Goal: Transaction & Acquisition: Purchase product/service

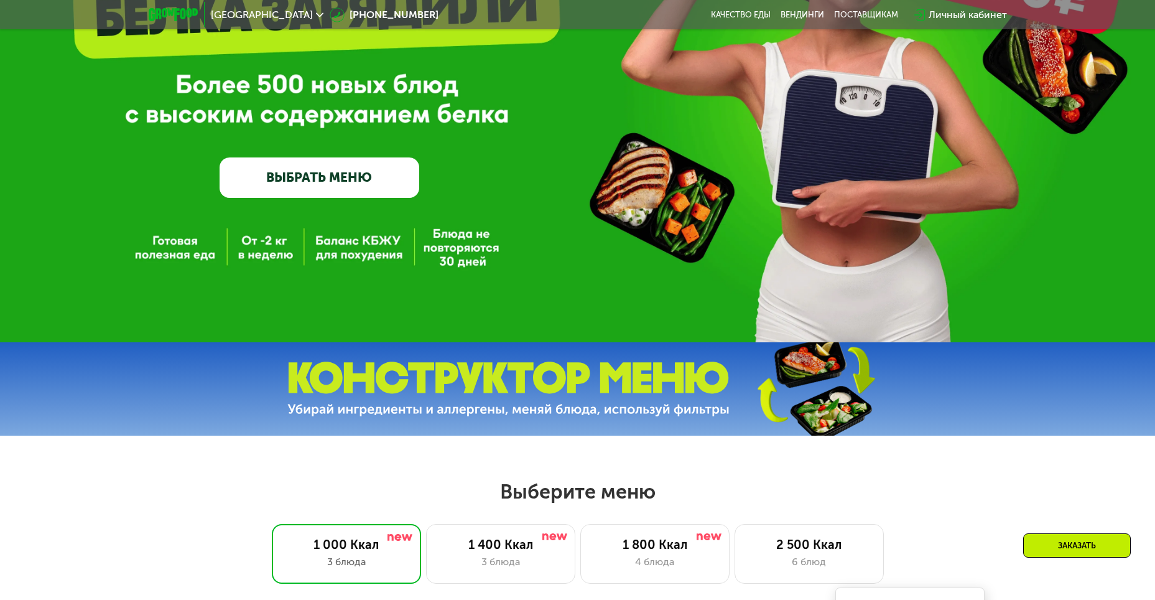
scroll to position [62, 0]
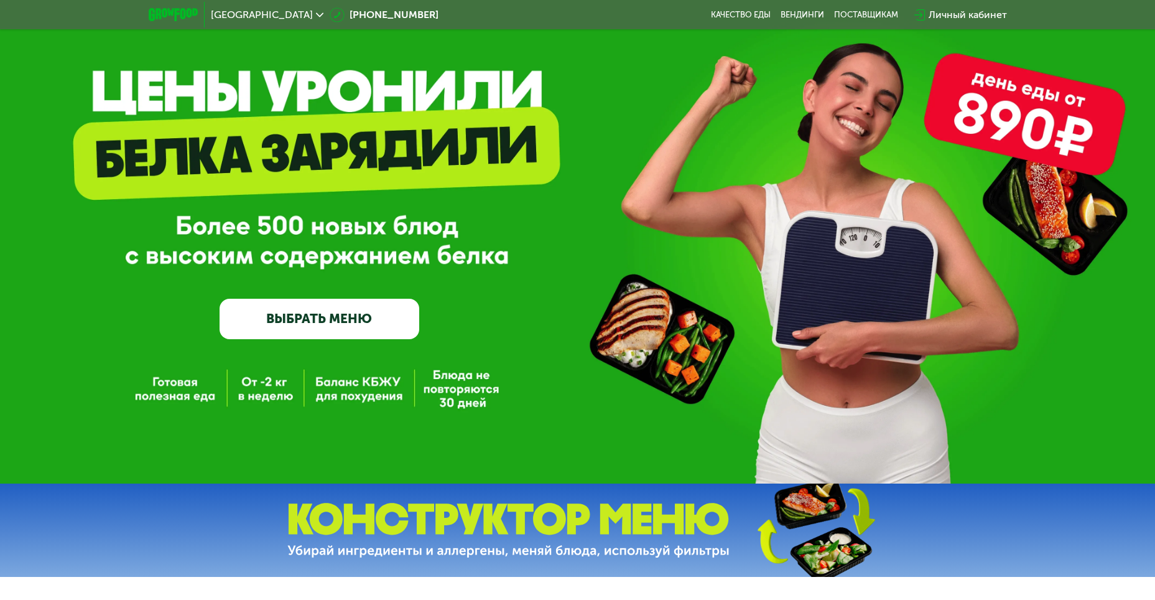
click at [336, 322] on link "ВЫБРАТЬ МЕНЮ" at bounding box center [320, 319] width 200 height 40
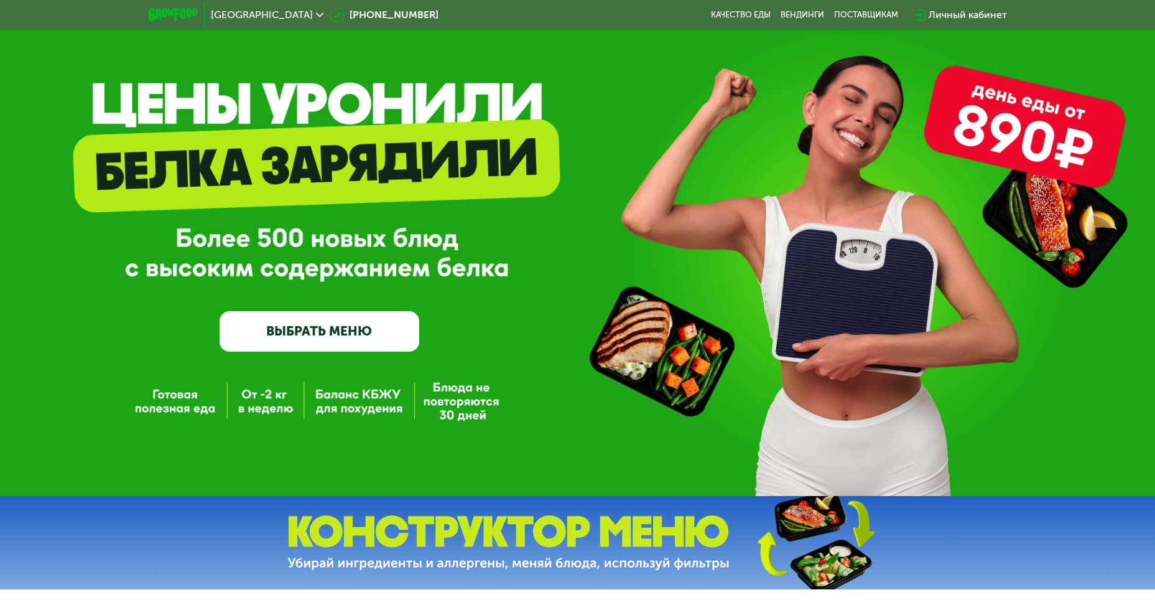
scroll to position [0, 0]
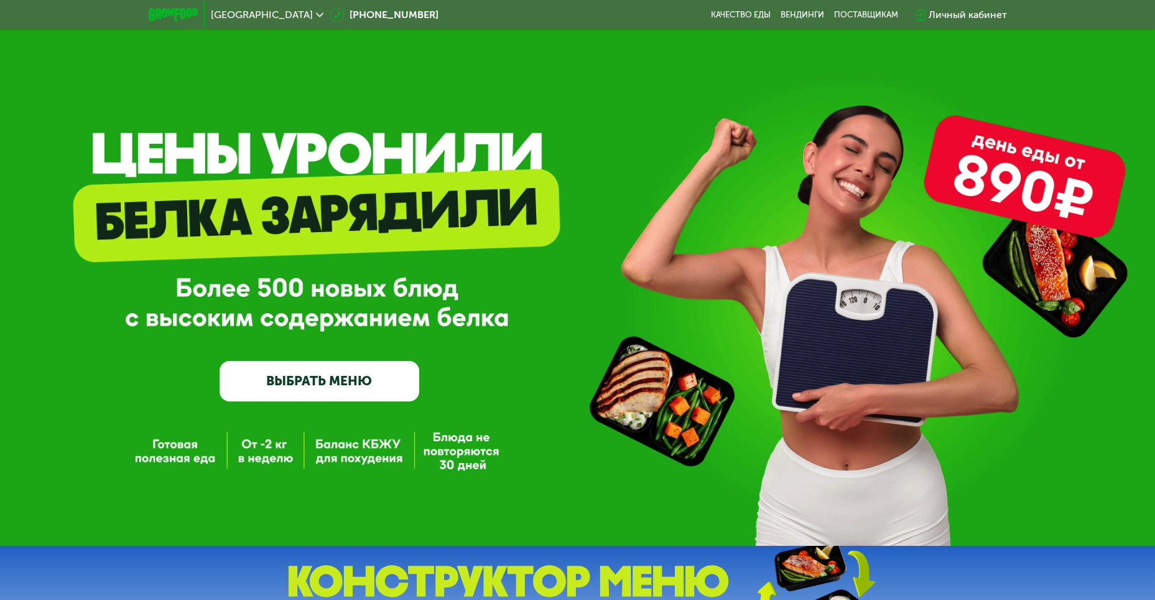
click at [343, 375] on link "ВЫБРАТЬ МЕНЮ" at bounding box center [320, 381] width 200 height 40
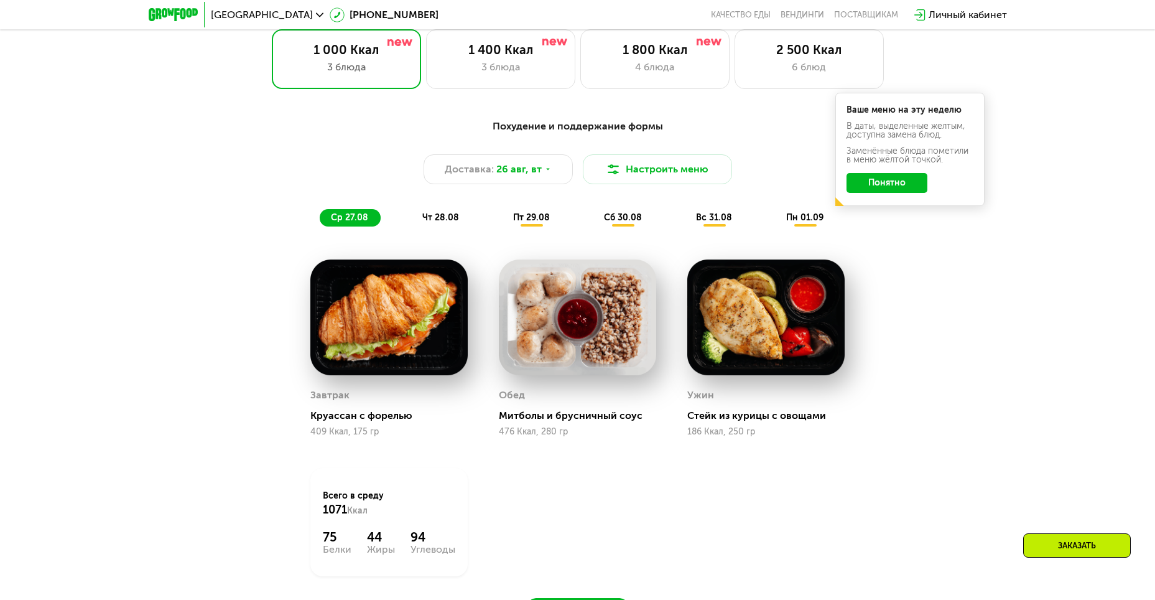
scroll to position [720, 0]
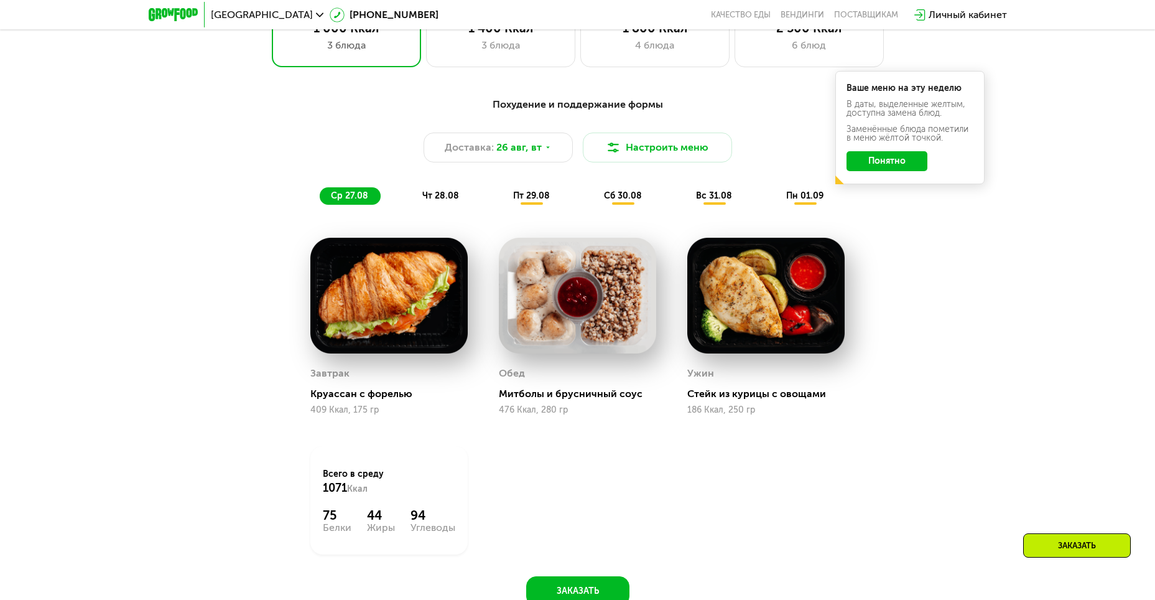
click at [448, 200] on span "чт 28.08" at bounding box center [440, 195] width 37 height 11
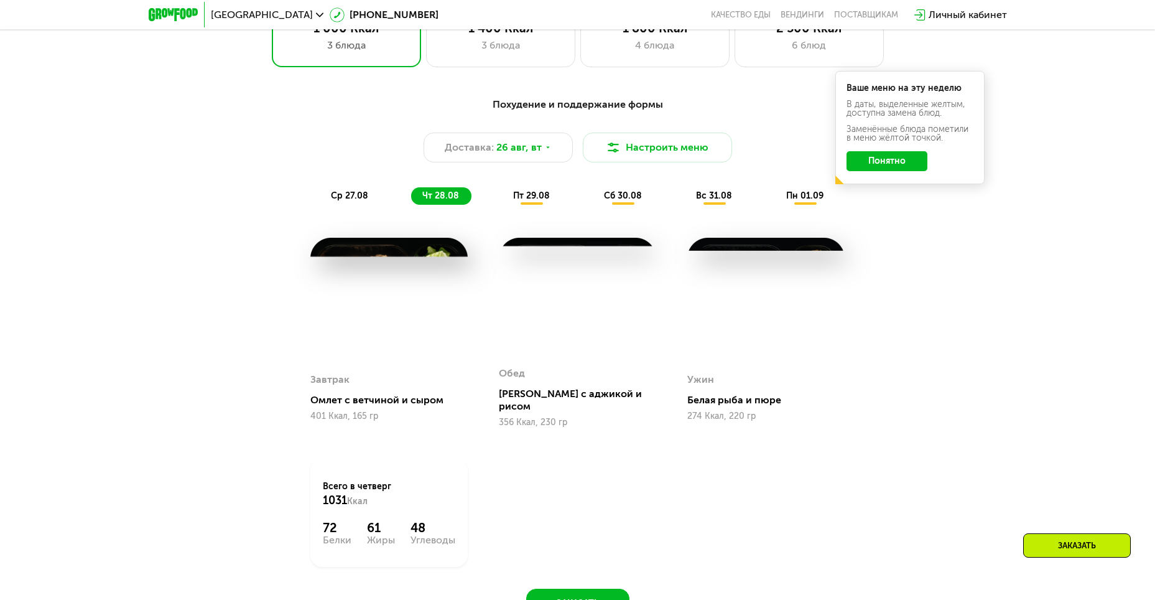
scroll to position [657, 0]
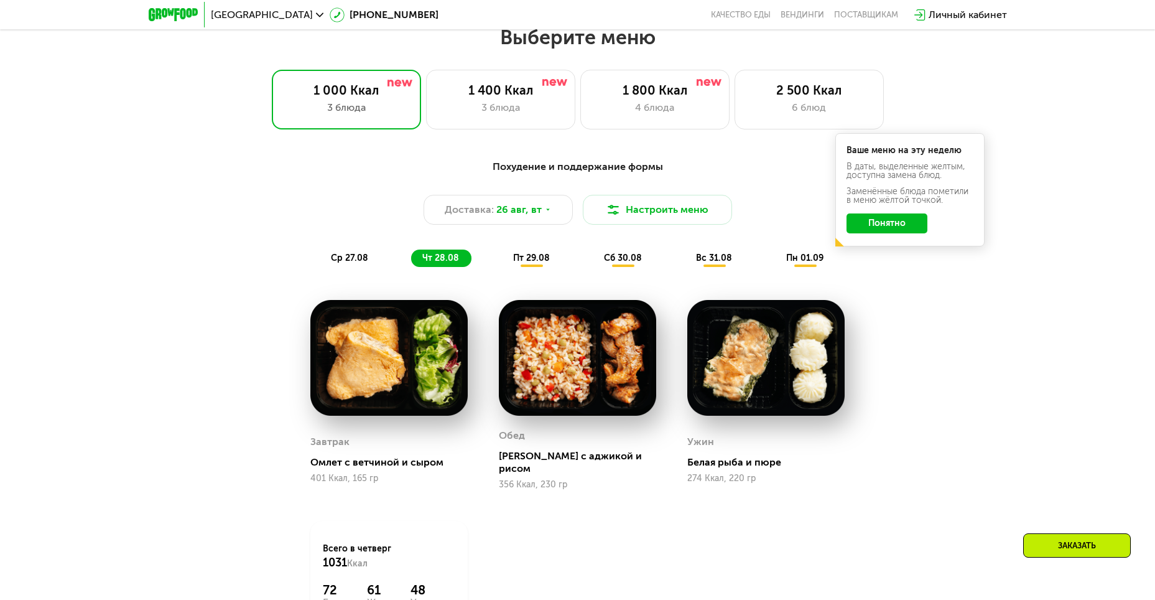
click at [866, 230] on button "Понятно" at bounding box center [887, 223] width 81 height 20
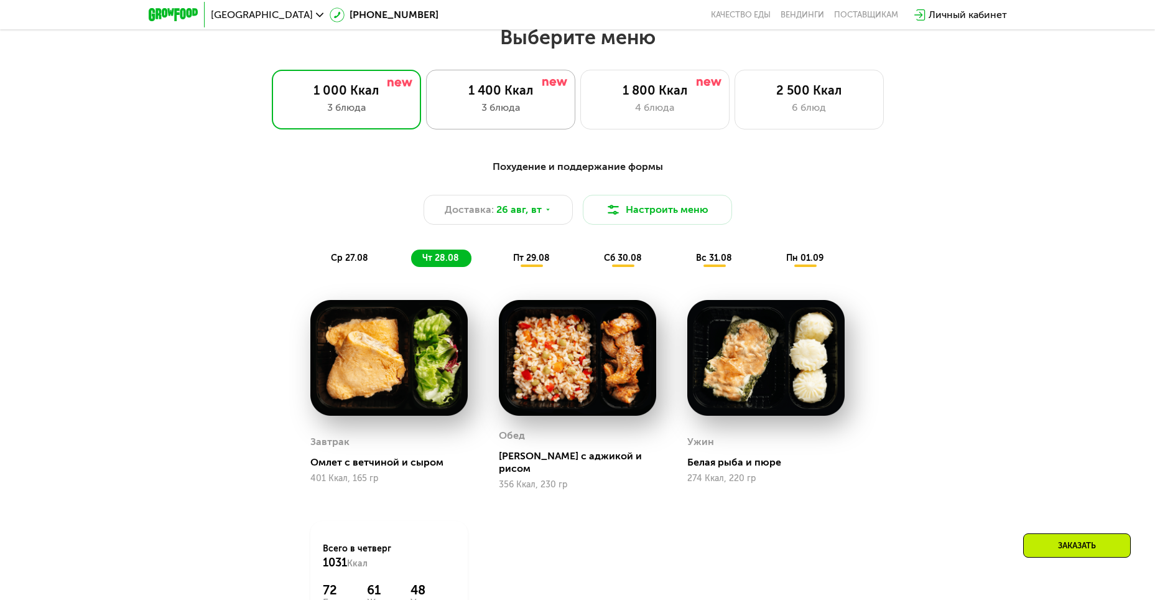
click at [484, 98] on div "1 400 Ккал" at bounding box center [500, 90] width 123 height 15
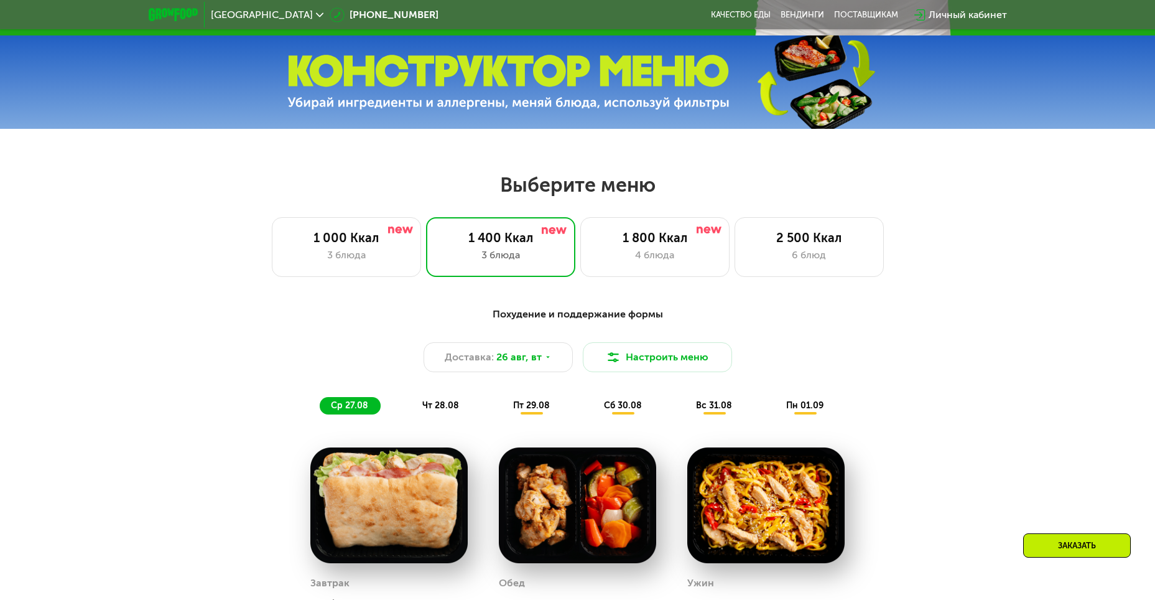
scroll to position [560, 0]
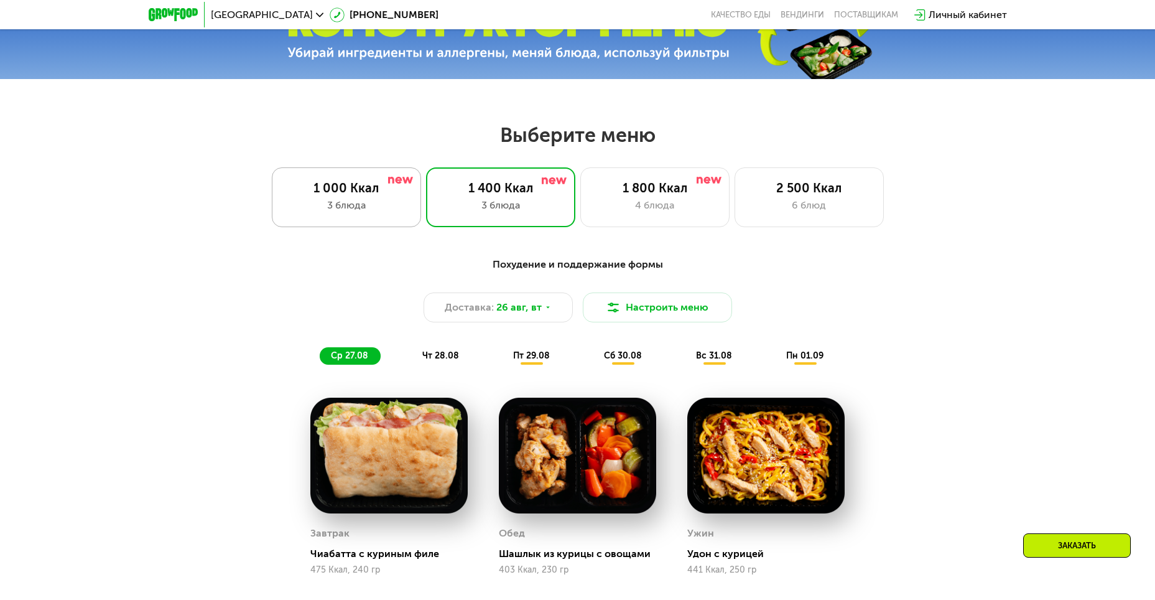
click at [379, 207] on div "3 блюда" at bounding box center [346, 205] width 123 height 15
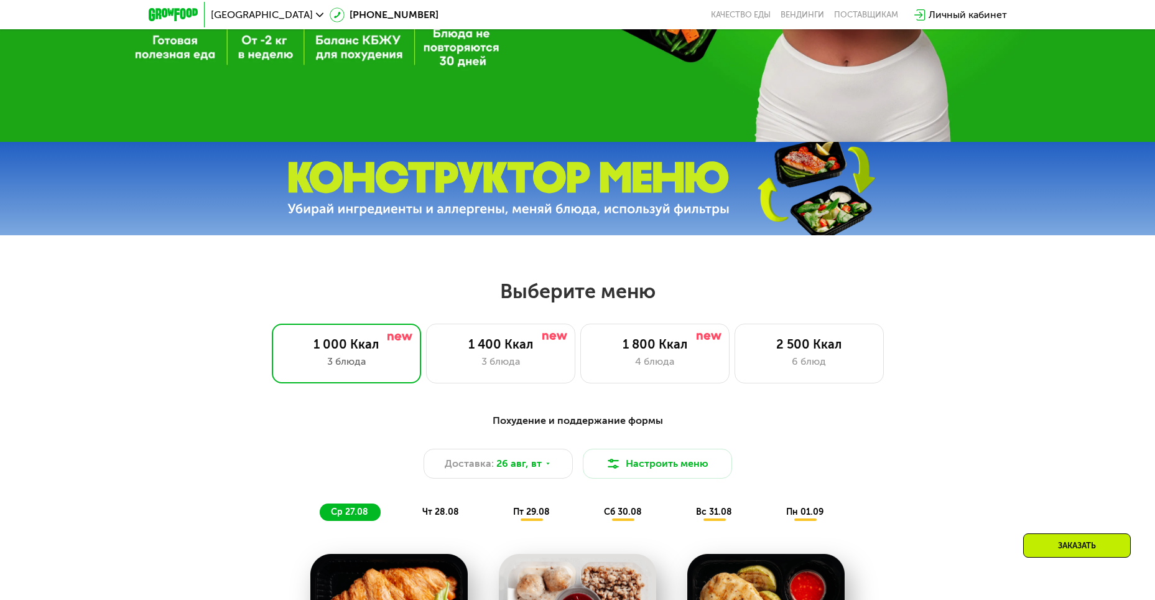
scroll to position [373, 0]
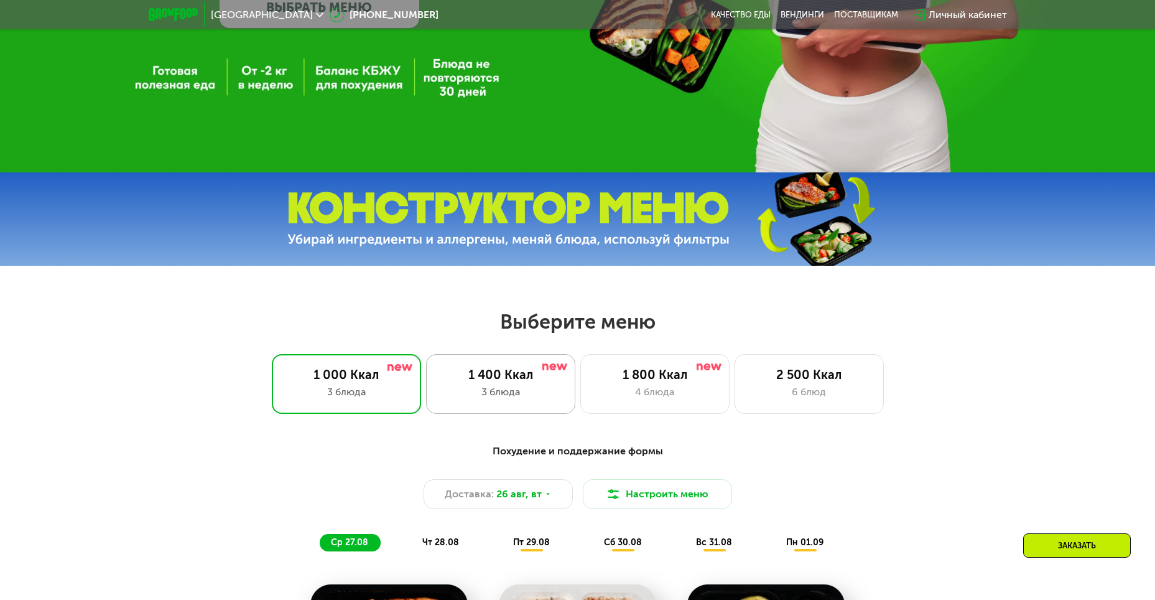
click at [494, 397] on div "3 блюда" at bounding box center [500, 391] width 123 height 15
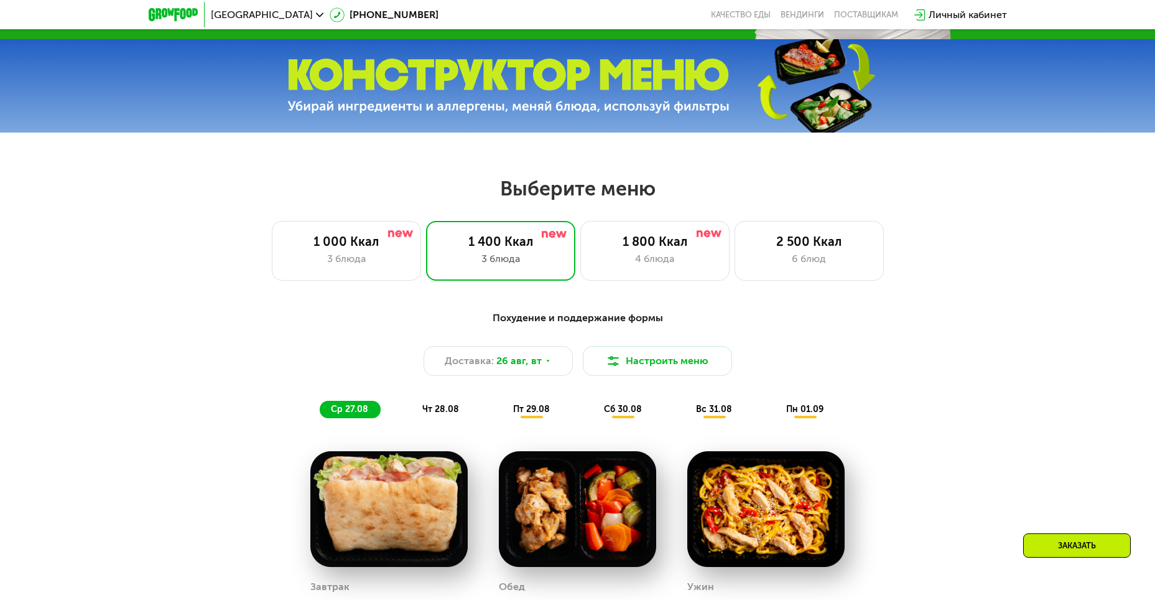
scroll to position [684, 0]
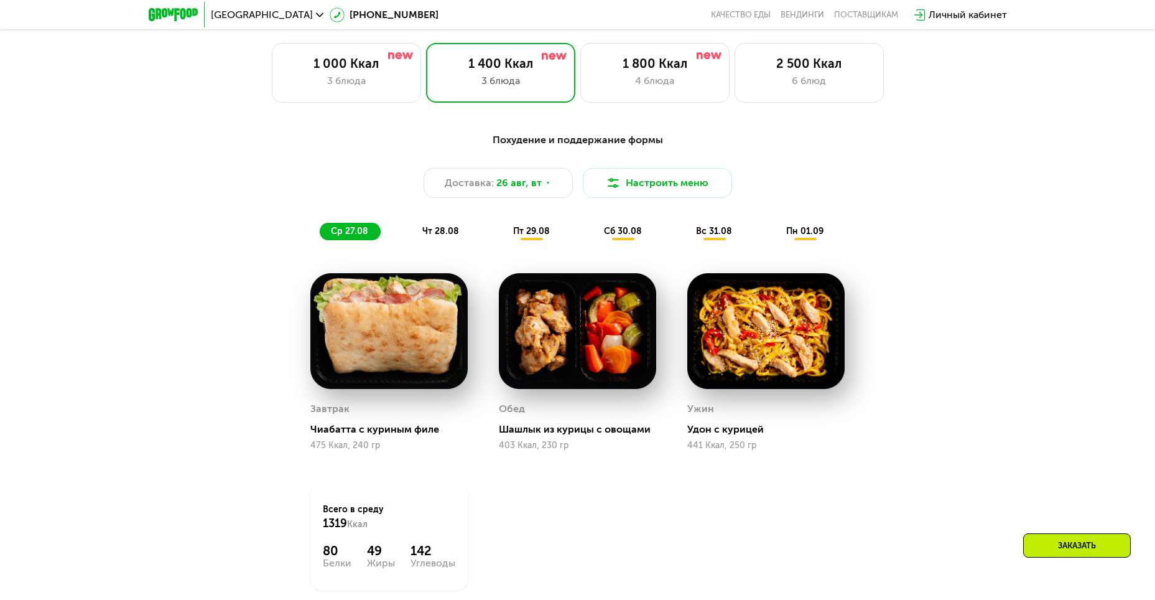
click at [502, 229] on div "чт 28.08" at bounding box center [532, 231] width 60 height 17
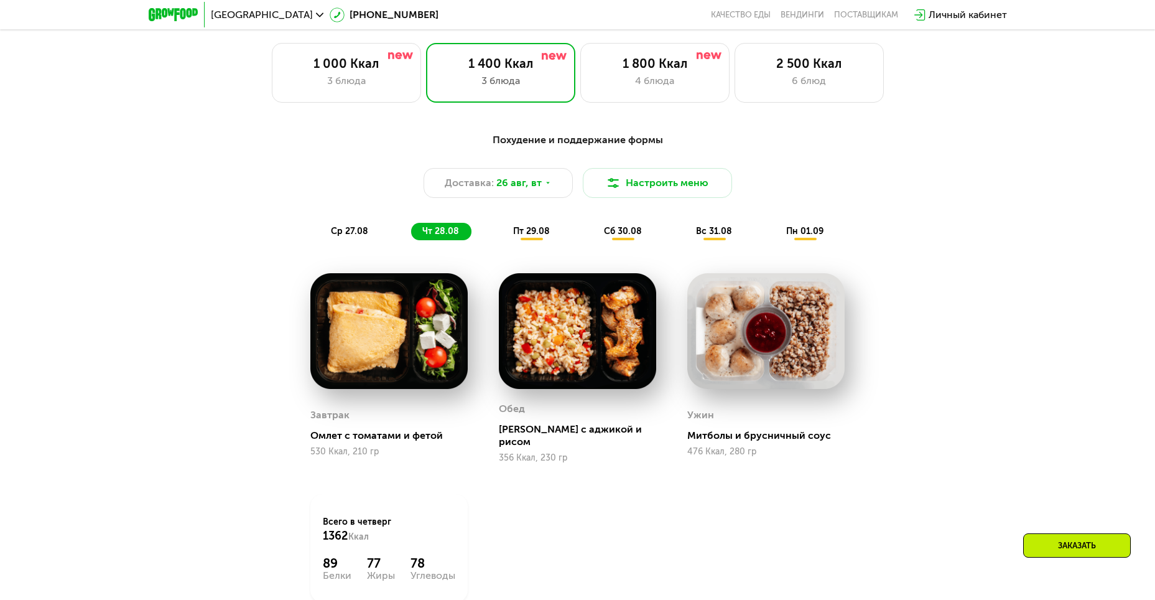
click at [533, 231] on span "пт 29.08" at bounding box center [531, 231] width 37 height 11
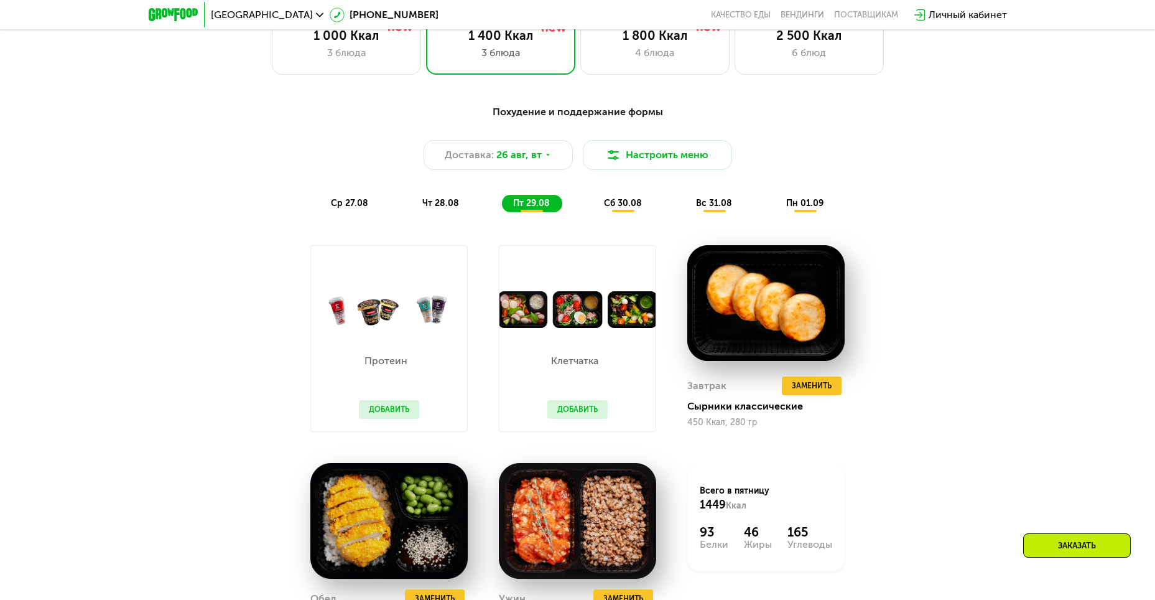
scroll to position [622, 0]
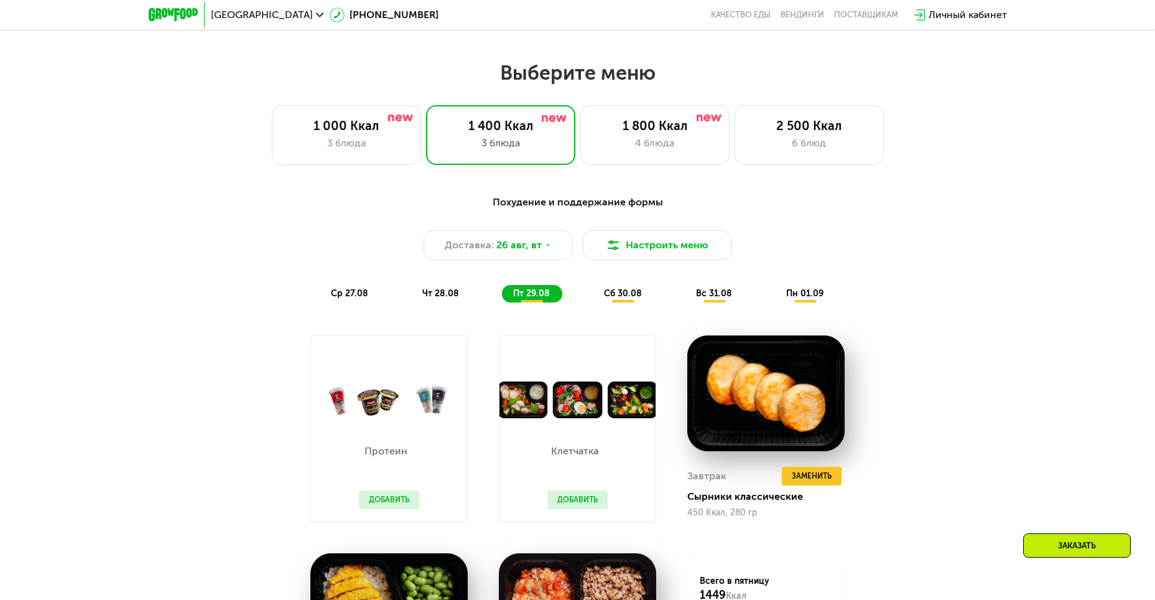
click at [634, 286] on div "Похудение и поддержание формы Доставка: [DATE] Настроить меню ср 27.08 чт 28.08…" at bounding box center [578, 249] width 736 height 108
click at [633, 294] on span "сб 30.08" at bounding box center [623, 293] width 38 height 11
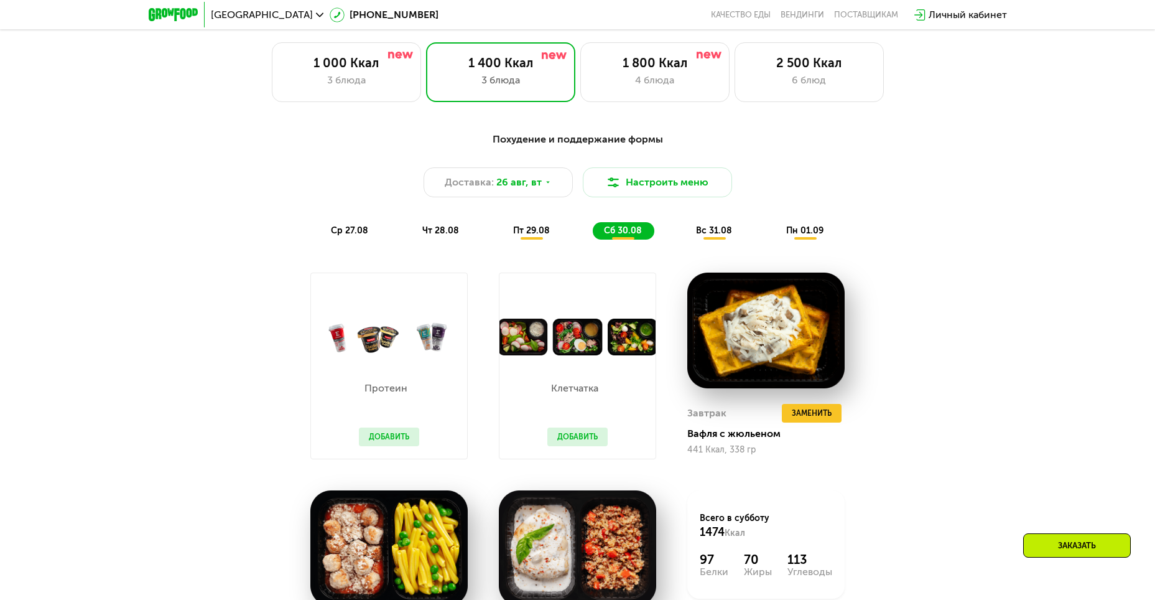
scroll to position [684, 0]
click at [702, 225] on div "Похудение и поддержание формы Доставка: [DATE] Настроить меню ср 27.08 чт 28.08…" at bounding box center [578, 186] width 736 height 108
click at [710, 236] on span "вс 31.08" at bounding box center [714, 231] width 36 height 11
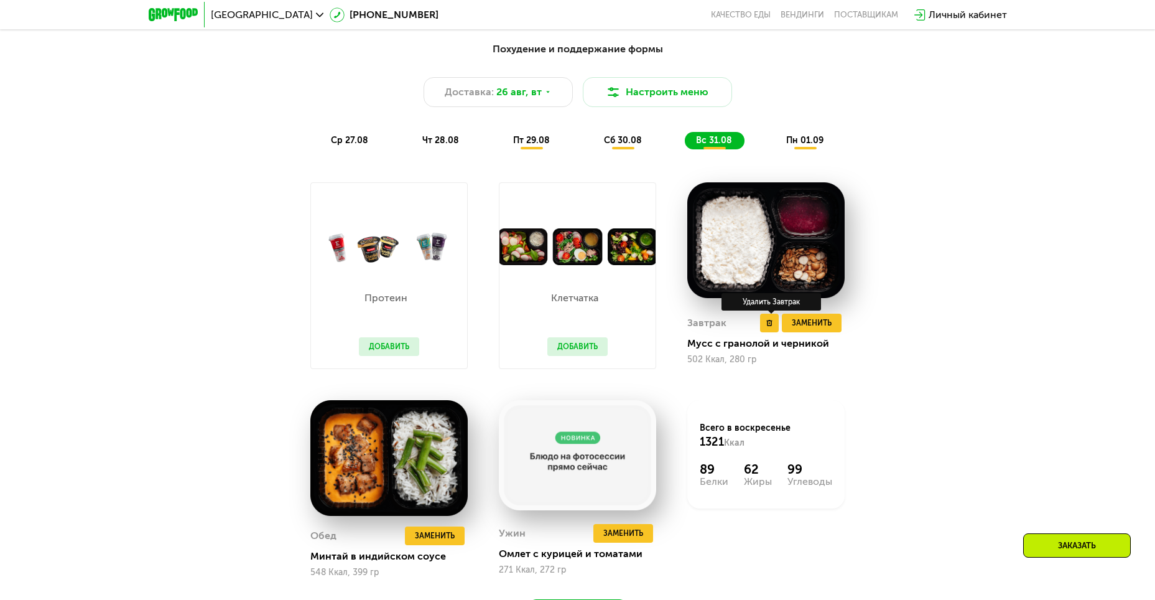
scroll to position [746, 0]
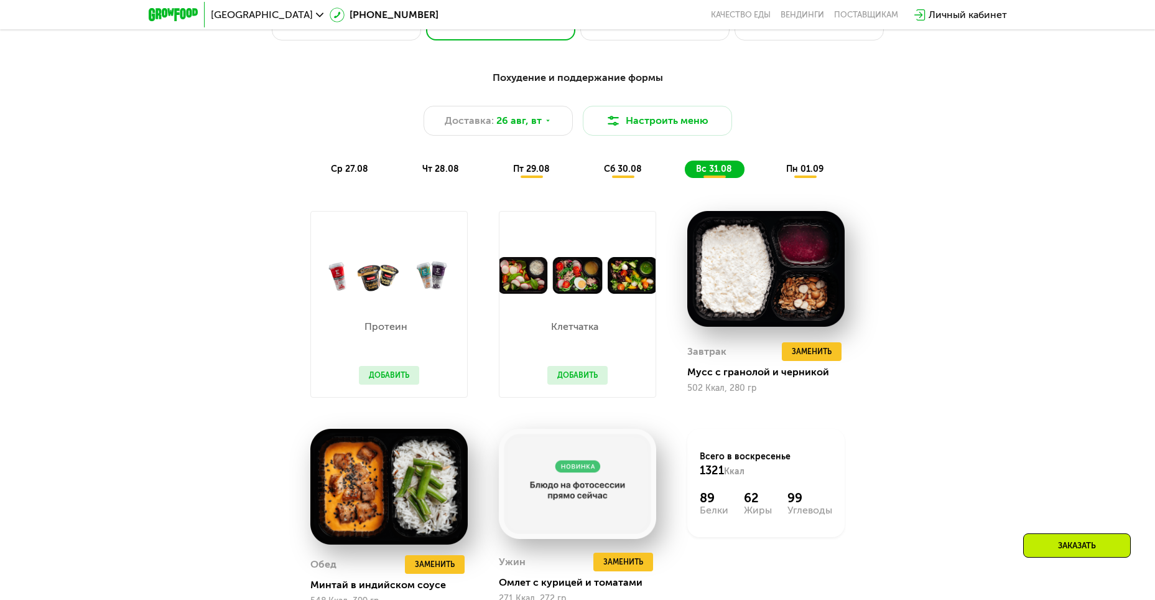
click at [797, 165] on div "пн 01.09" at bounding box center [805, 168] width 61 height 17
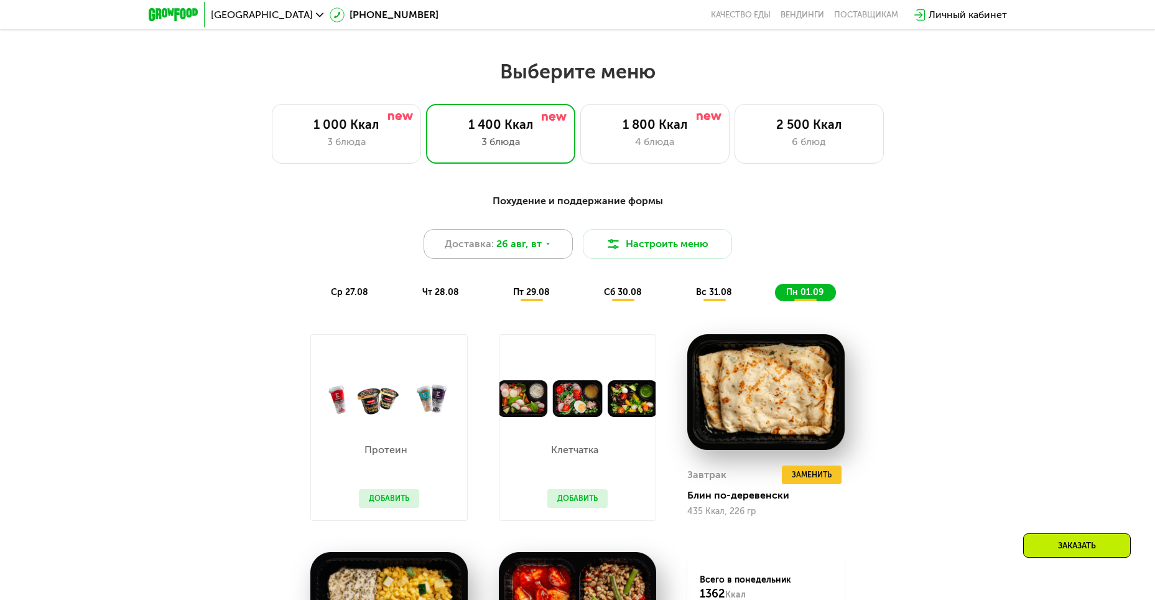
scroll to position [622, 0]
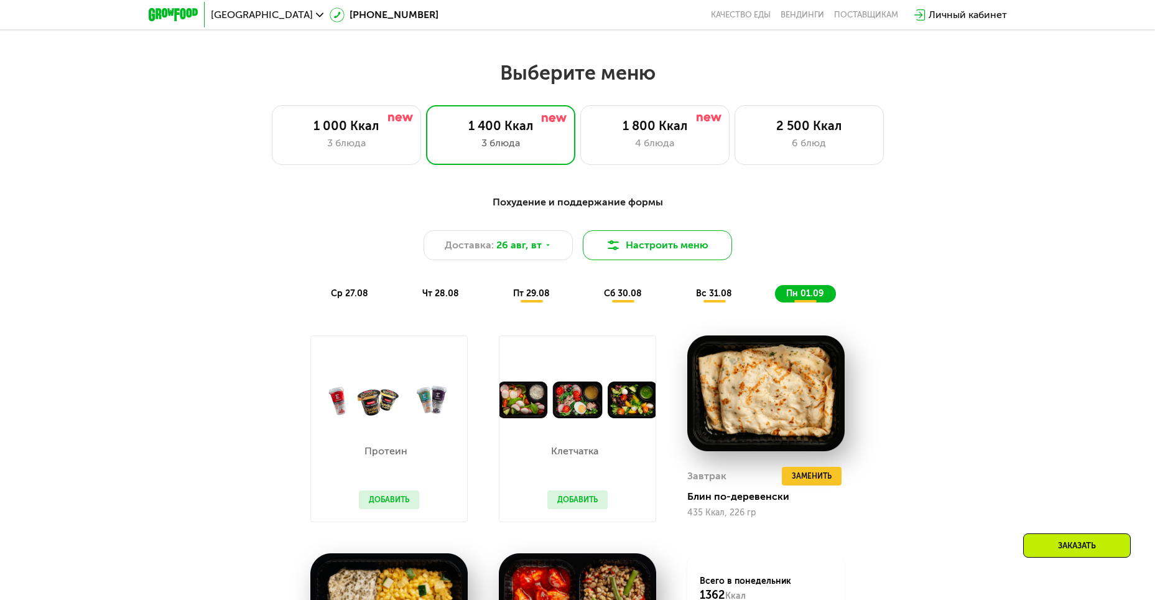
click at [659, 240] on button "Настроить меню" at bounding box center [657, 245] width 149 height 30
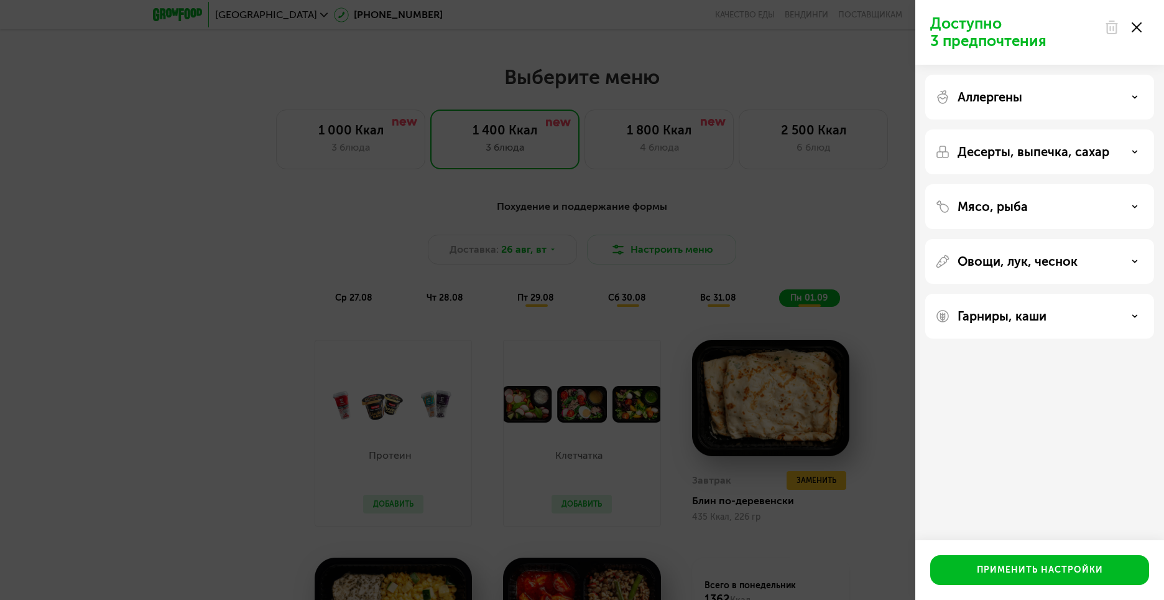
click at [1138, 30] on icon at bounding box center [1137, 27] width 10 height 10
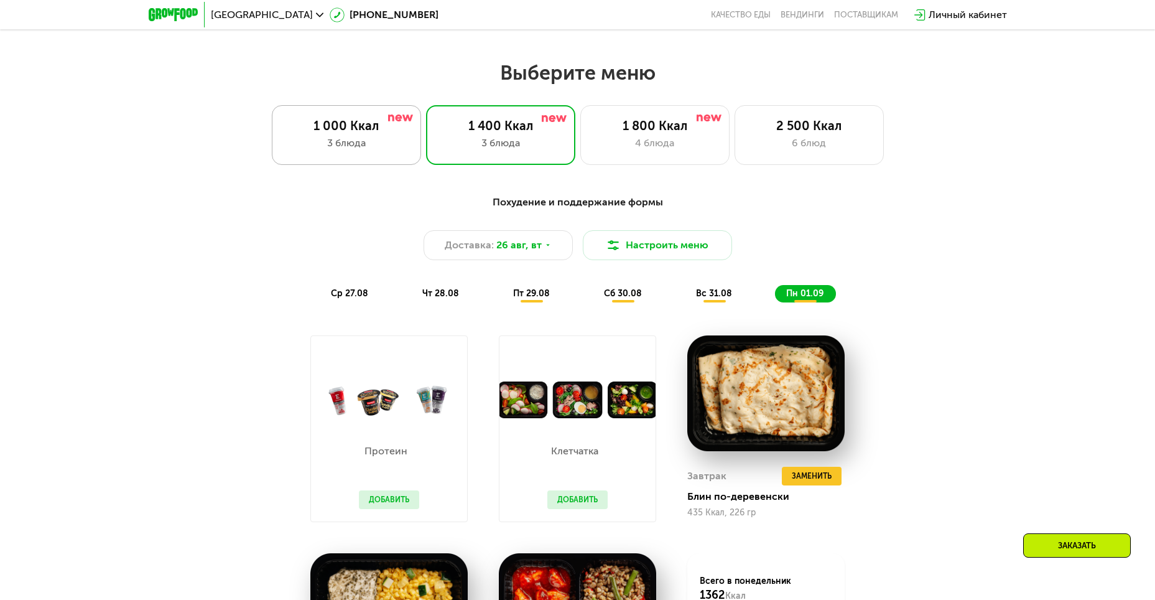
click at [373, 150] on div "3 блюда" at bounding box center [346, 143] width 123 height 15
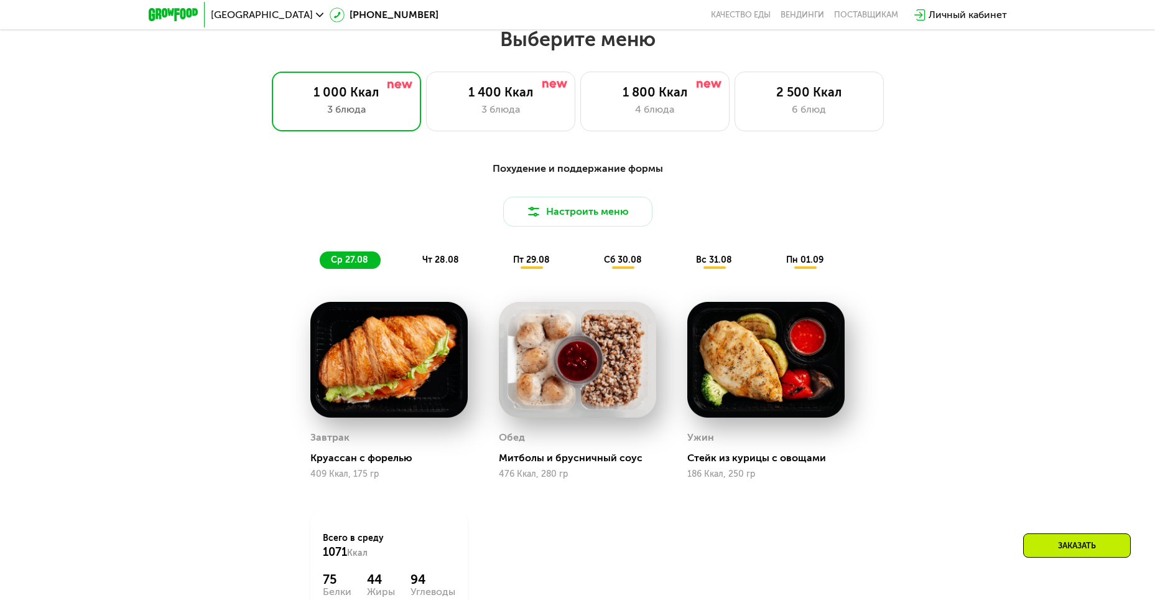
scroll to position [684, 0]
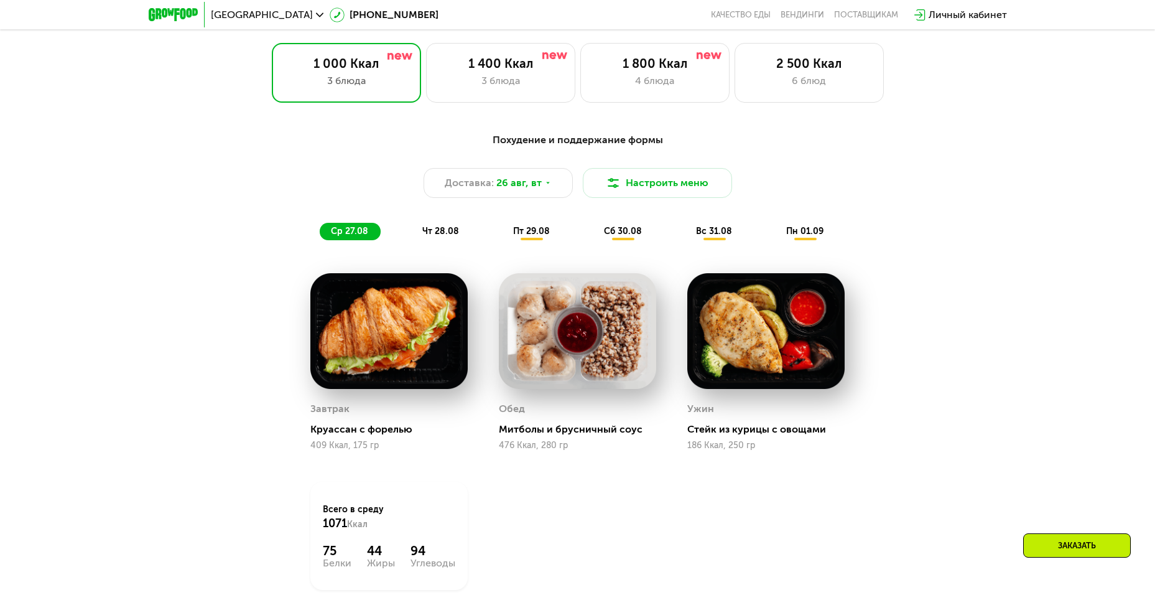
click at [448, 232] on span "чт 28.08" at bounding box center [440, 231] width 37 height 11
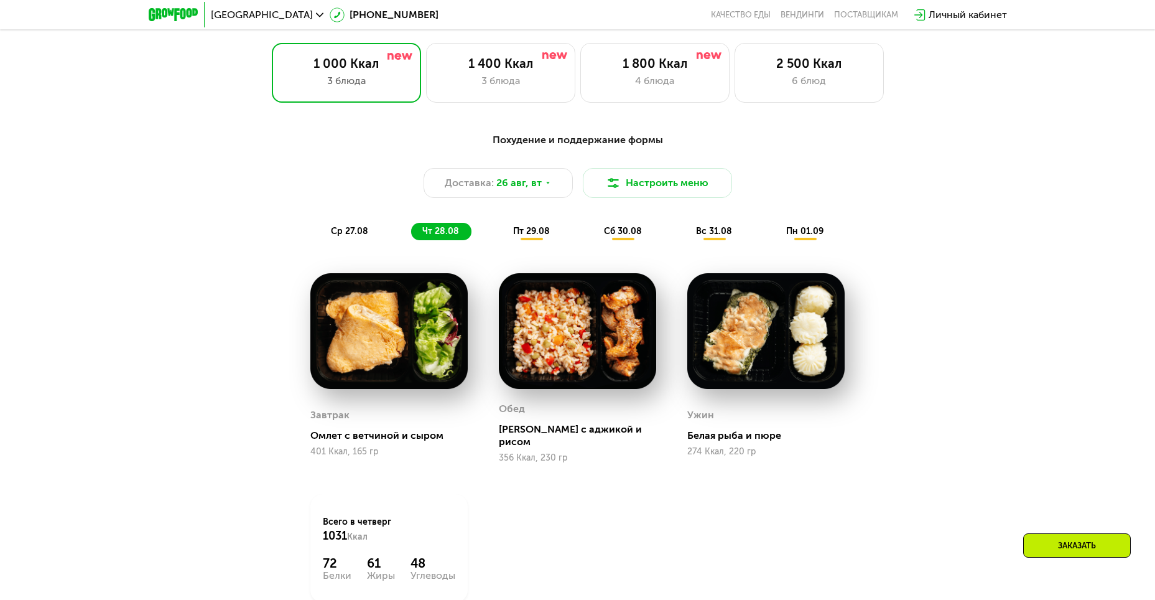
click at [523, 236] on span "пт 29.08" at bounding box center [531, 231] width 37 height 11
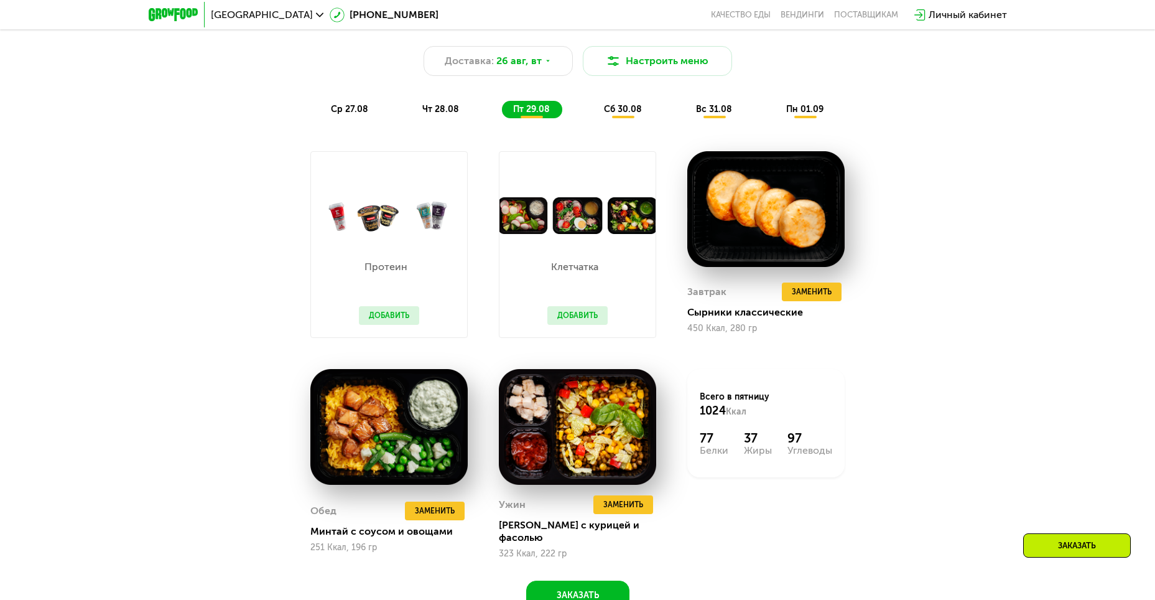
scroll to position [809, 0]
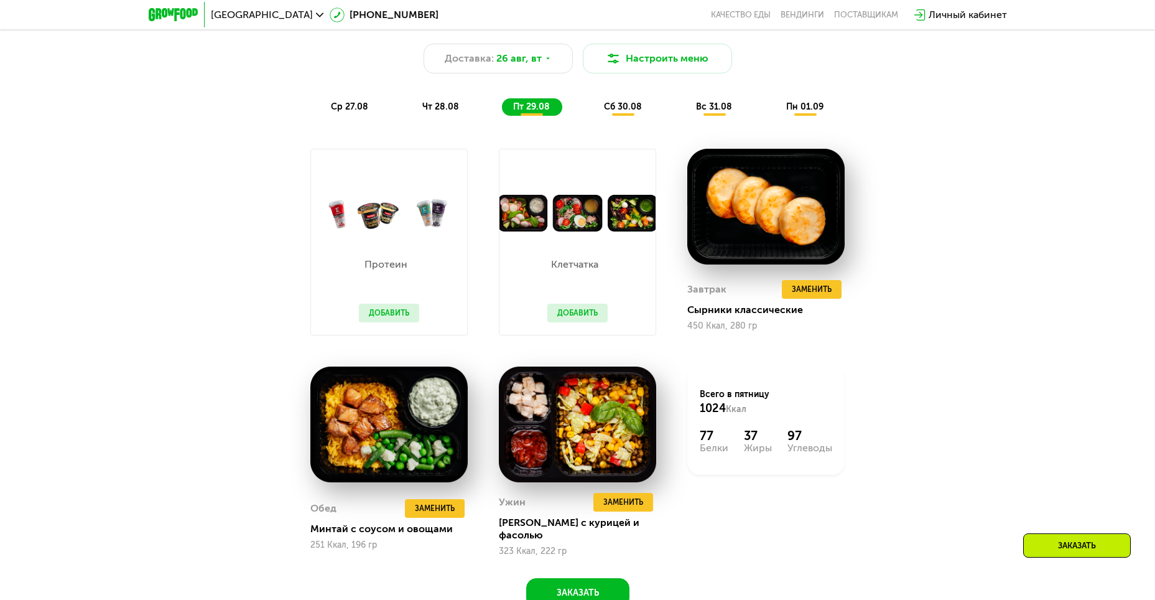
click at [629, 108] on span "сб 30.08" at bounding box center [623, 106] width 38 height 11
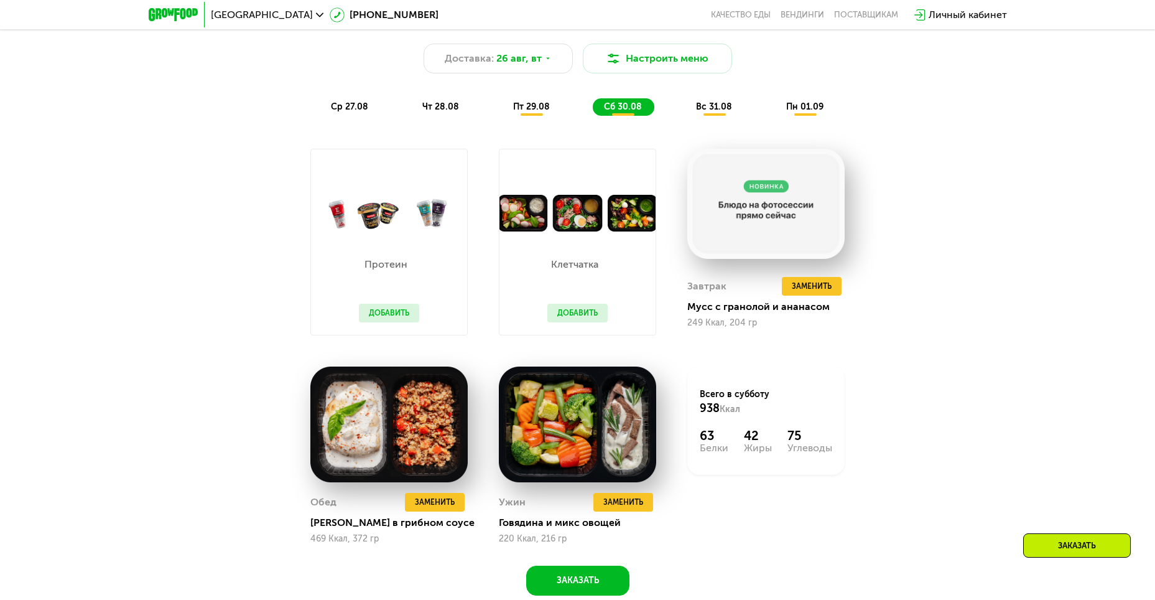
click at [541, 100] on div "Похудение и поддержание формы Доставка: [DATE] Настроить меню ср 27.08 чт 28.08…" at bounding box center [578, 62] width 736 height 108
click at [539, 106] on span "пт 29.08" at bounding box center [531, 106] width 37 height 11
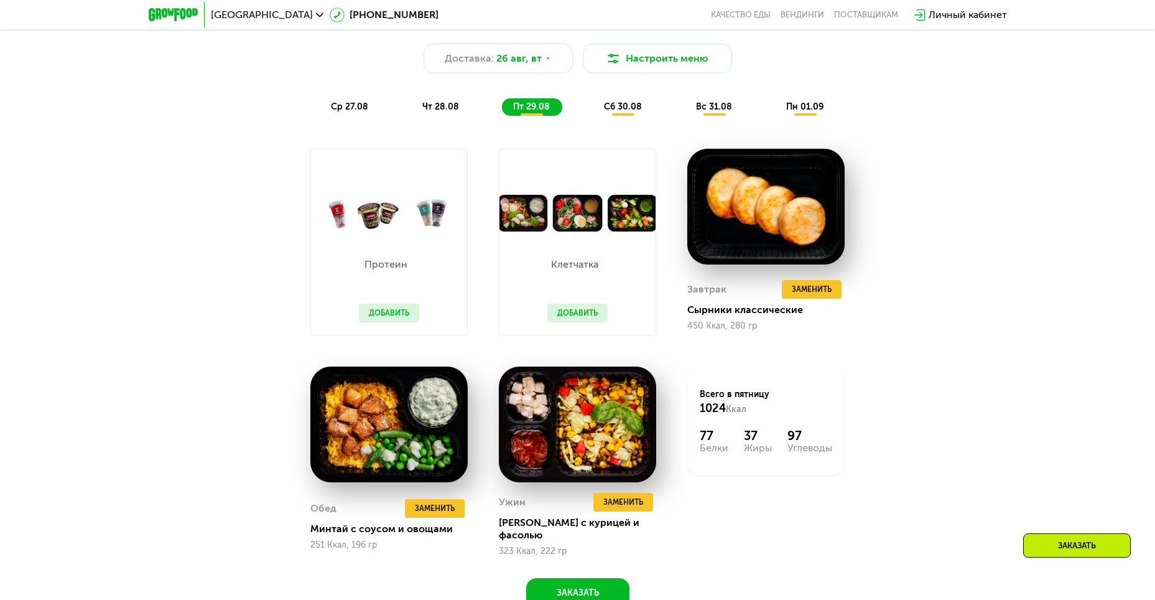
click at [620, 109] on span "сб 30.08" at bounding box center [623, 106] width 38 height 11
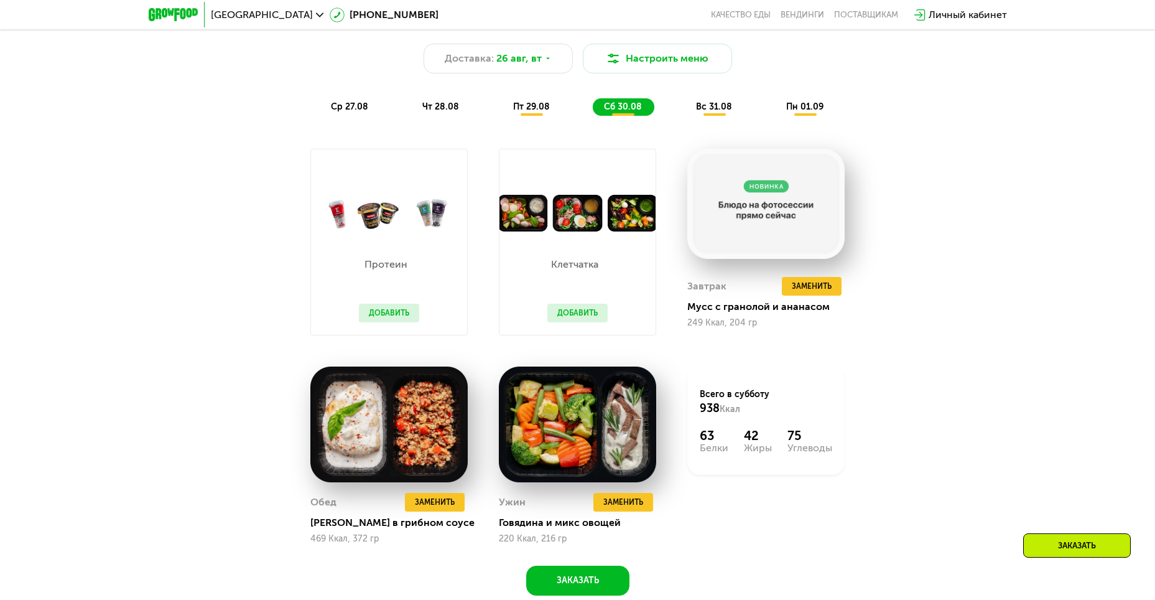
click at [697, 112] on span "вс 31.08" at bounding box center [714, 106] width 36 height 11
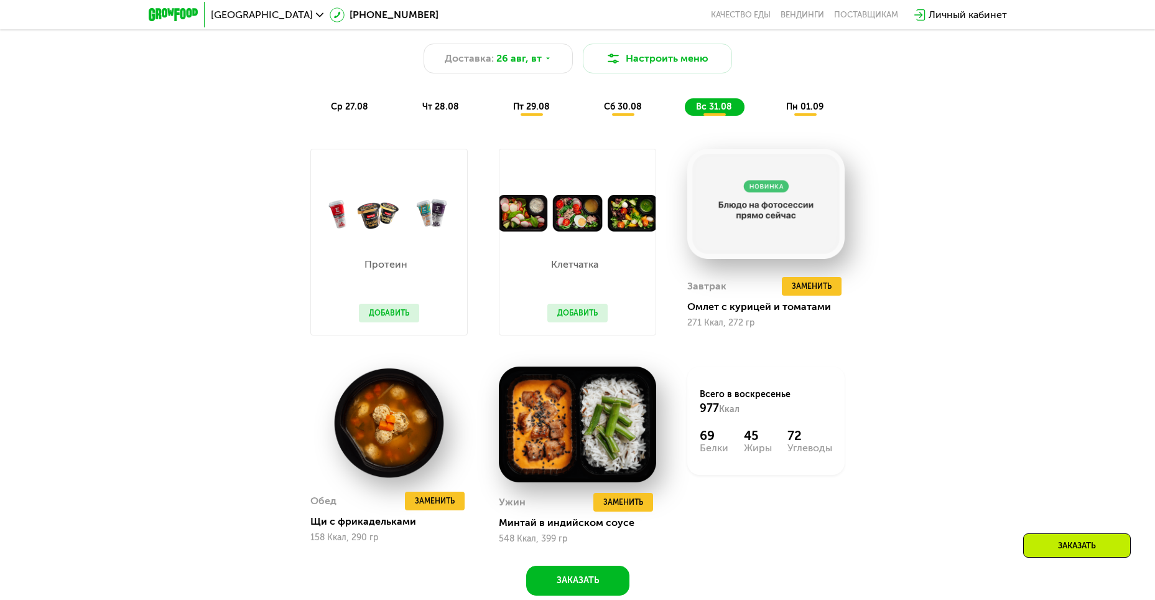
click at [787, 108] on span "пн 01.09" at bounding box center [804, 106] width 37 height 11
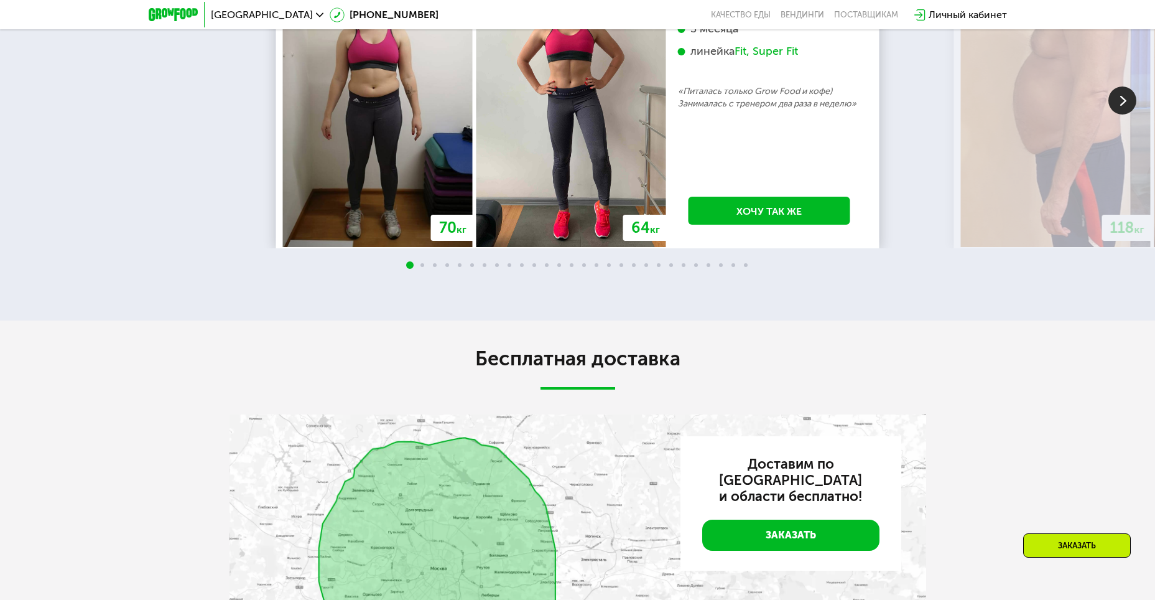
scroll to position [2426, 0]
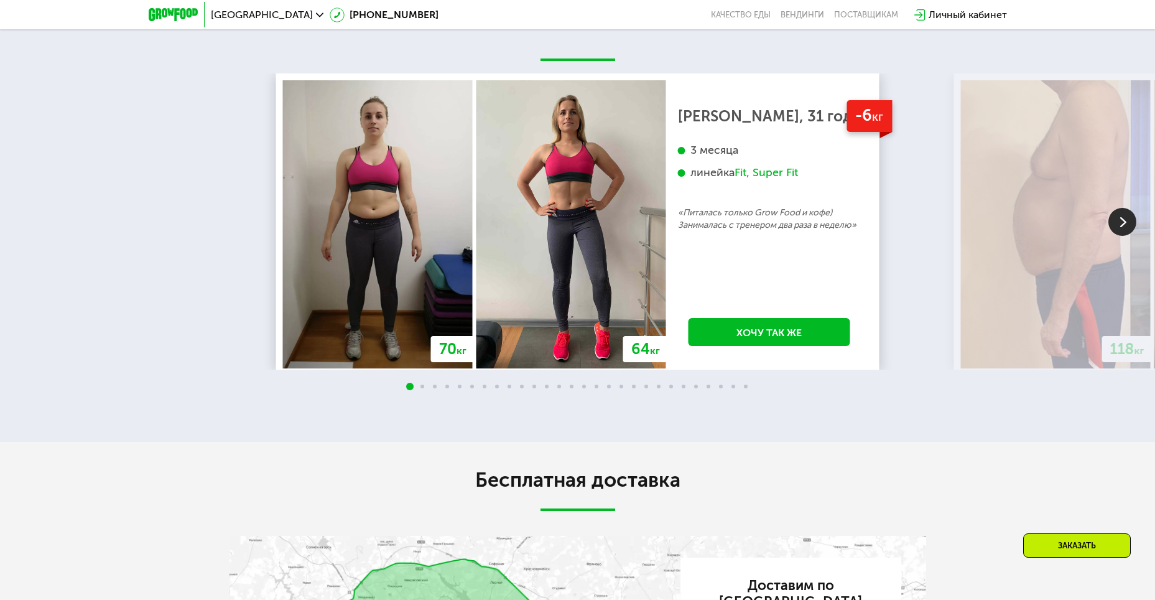
click at [1118, 222] on img at bounding box center [1122, 222] width 28 height 28
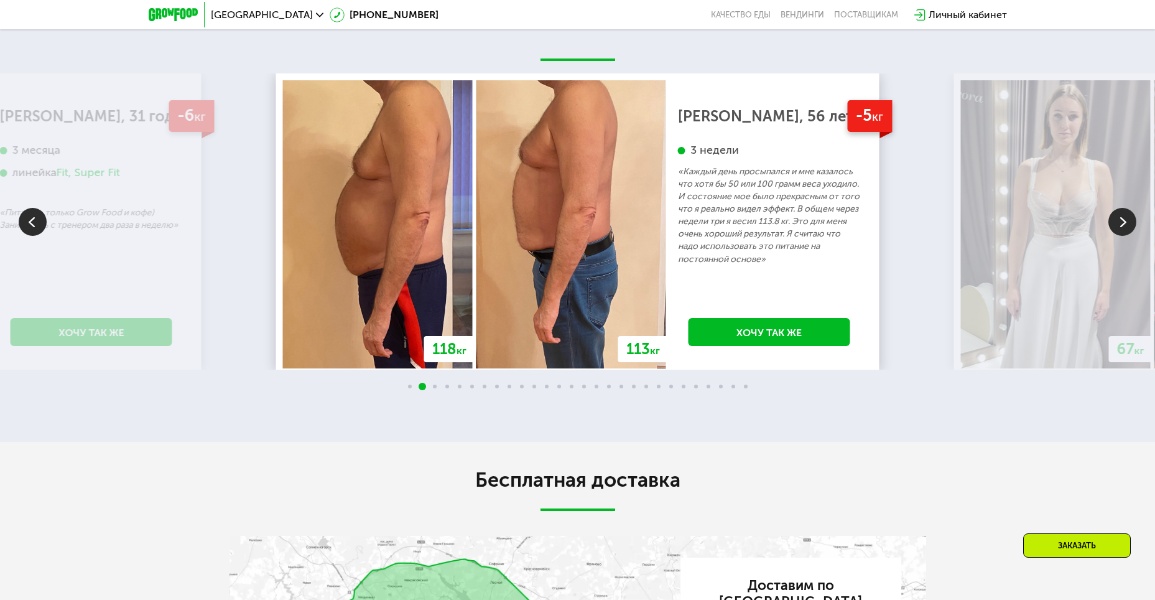
click at [1118, 222] on img at bounding box center [1122, 222] width 28 height 28
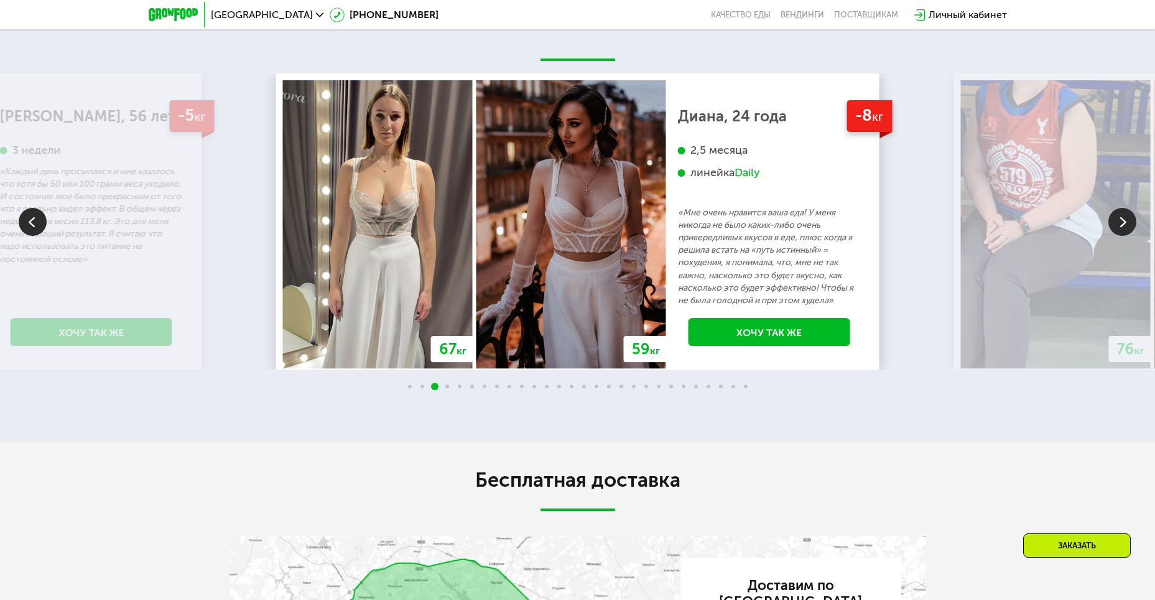
click at [1118, 222] on img at bounding box center [1122, 222] width 28 height 28
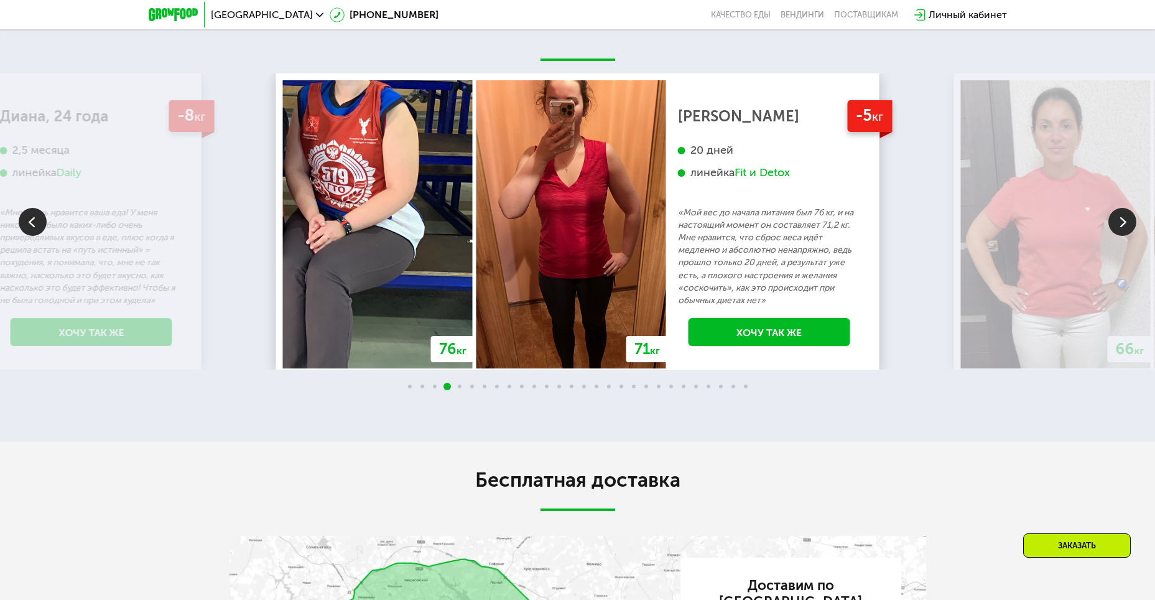
click at [1118, 222] on img at bounding box center [1122, 222] width 28 height 28
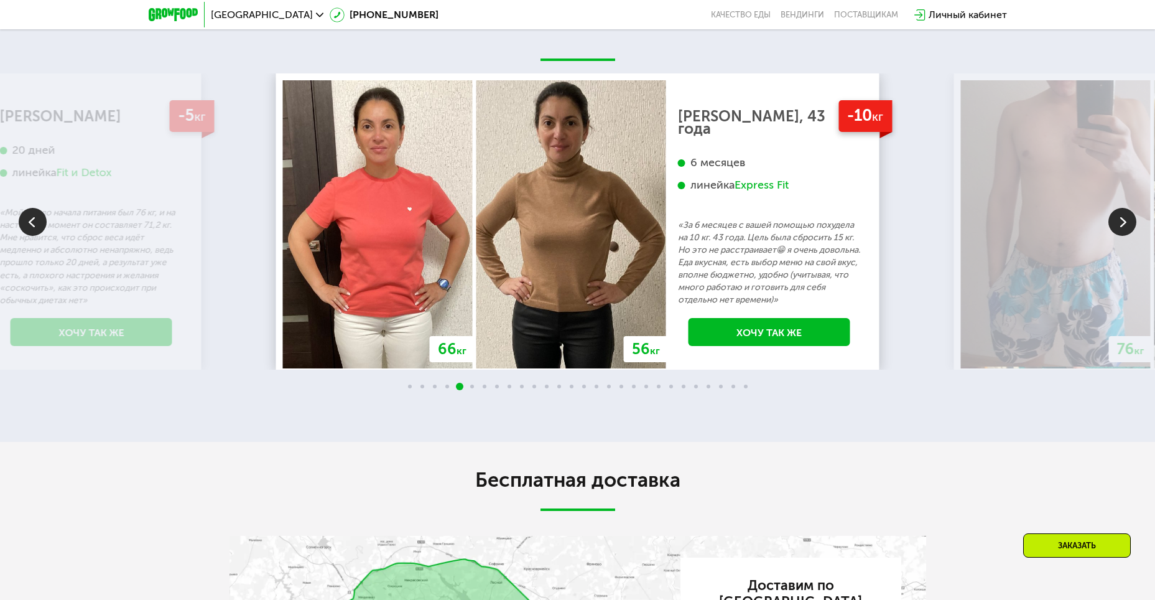
click at [1118, 222] on img at bounding box center [1122, 222] width 28 height 28
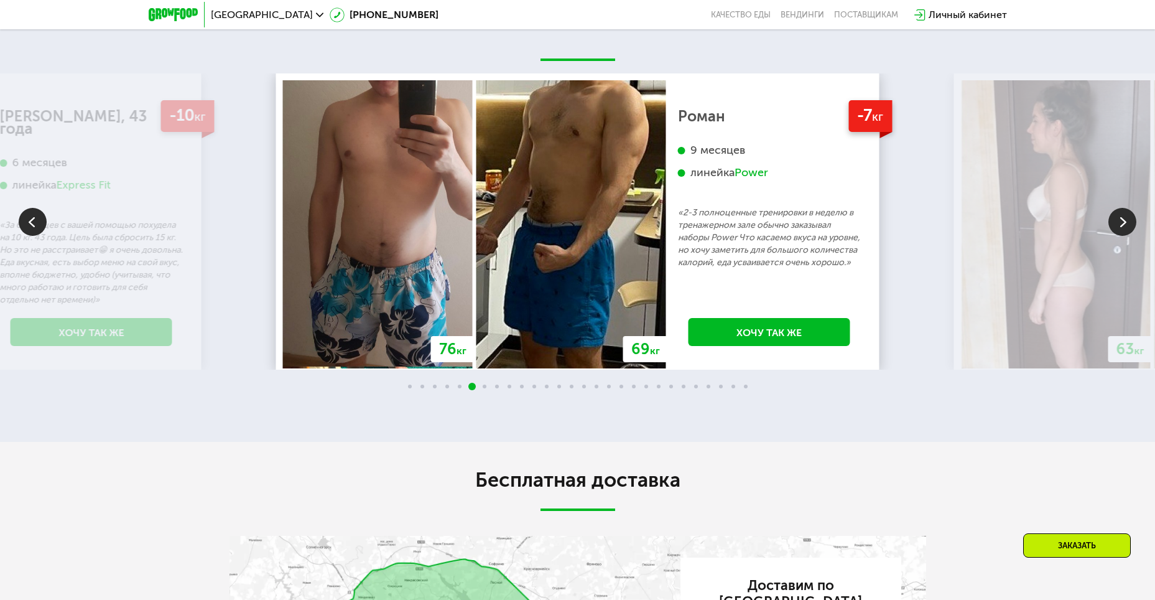
click at [1118, 222] on img at bounding box center [1122, 222] width 28 height 28
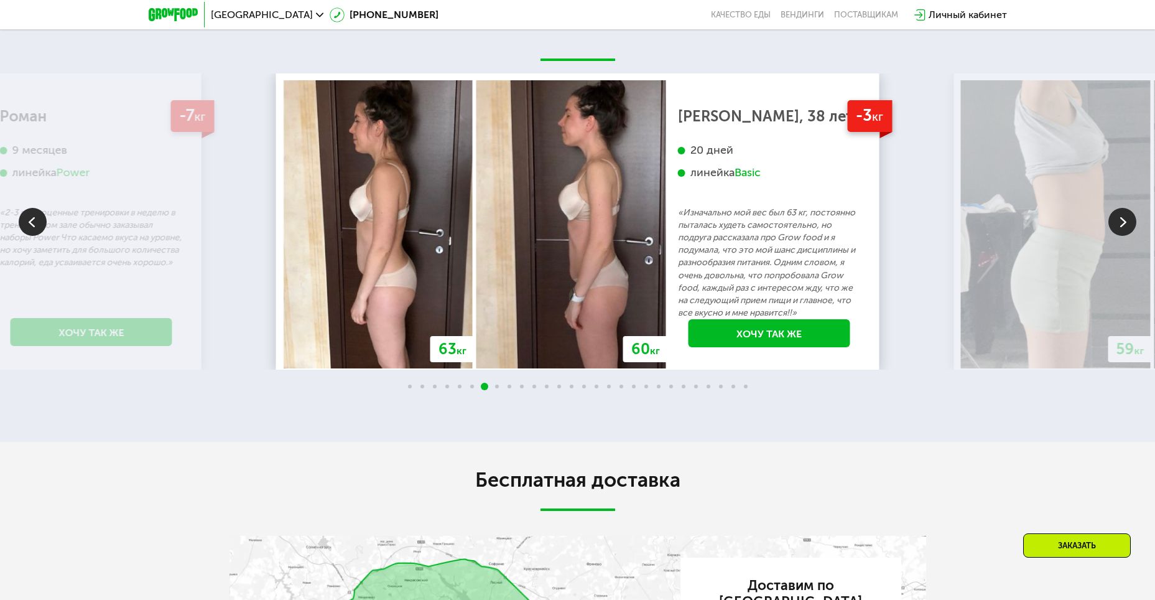
click at [1118, 222] on img at bounding box center [1122, 222] width 28 height 28
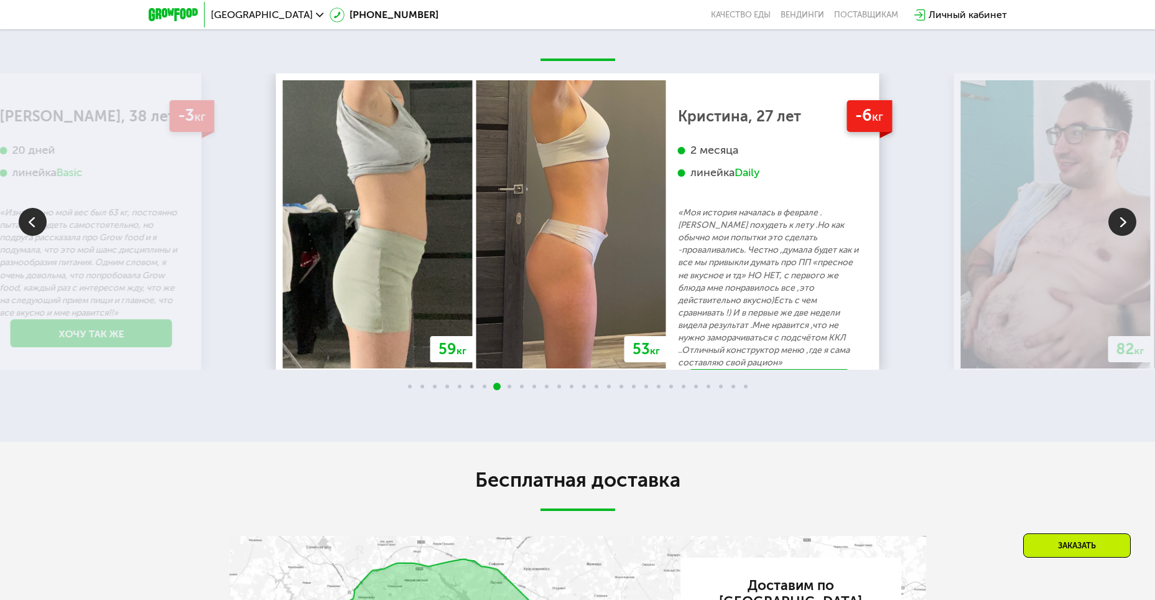
click at [1118, 222] on img at bounding box center [1122, 222] width 28 height 28
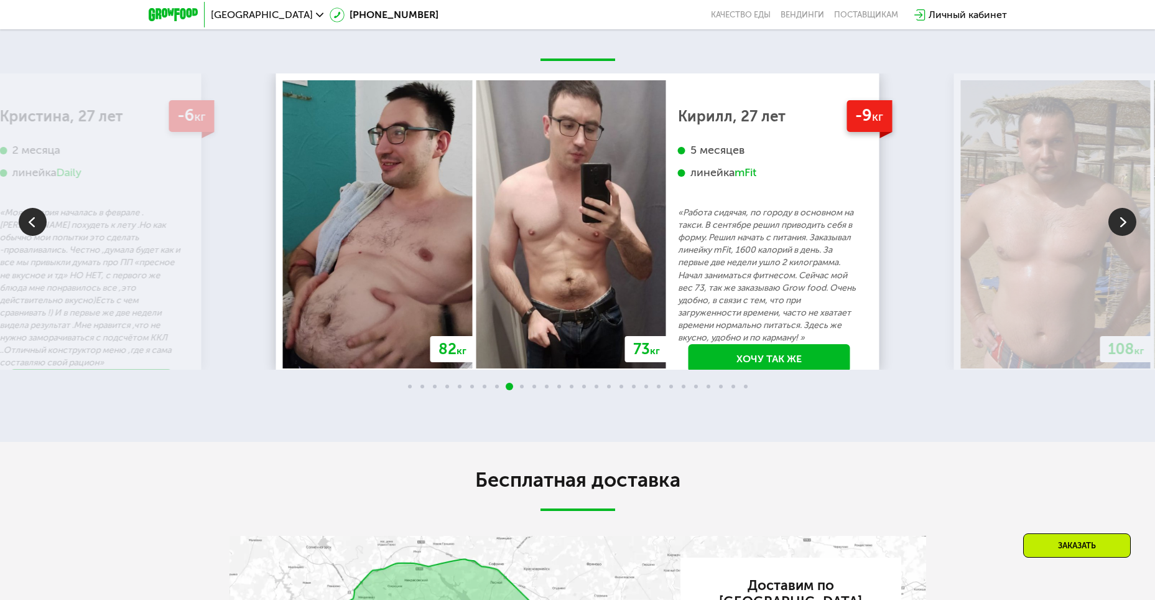
click at [1118, 222] on img at bounding box center [1122, 222] width 28 height 28
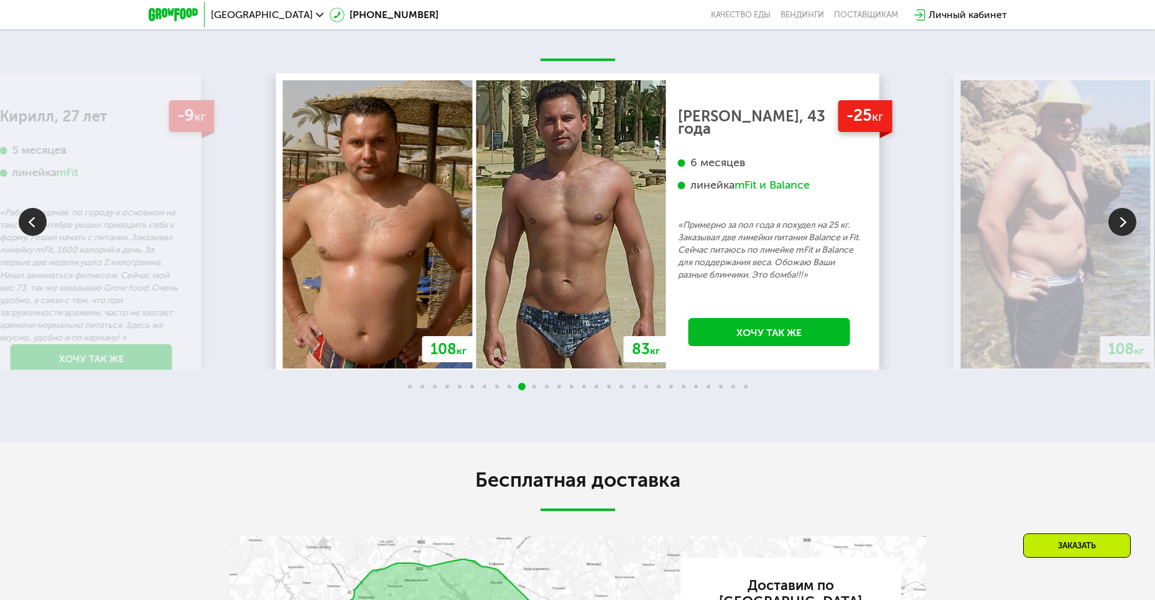
click at [1125, 222] on img at bounding box center [1122, 222] width 28 height 28
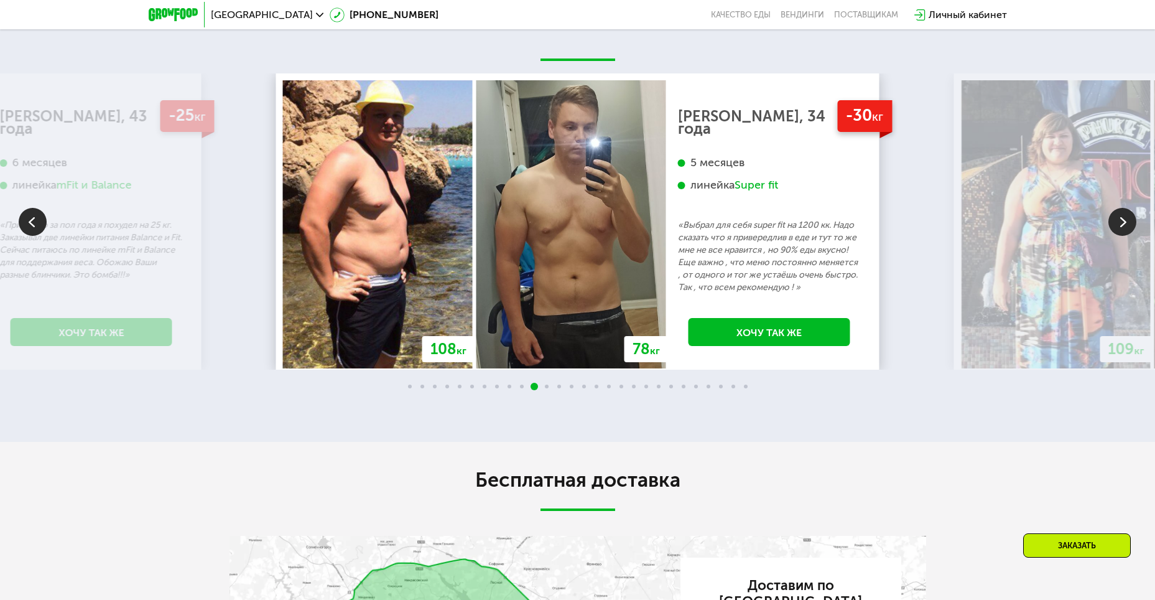
click at [1126, 227] on img at bounding box center [1122, 222] width 28 height 28
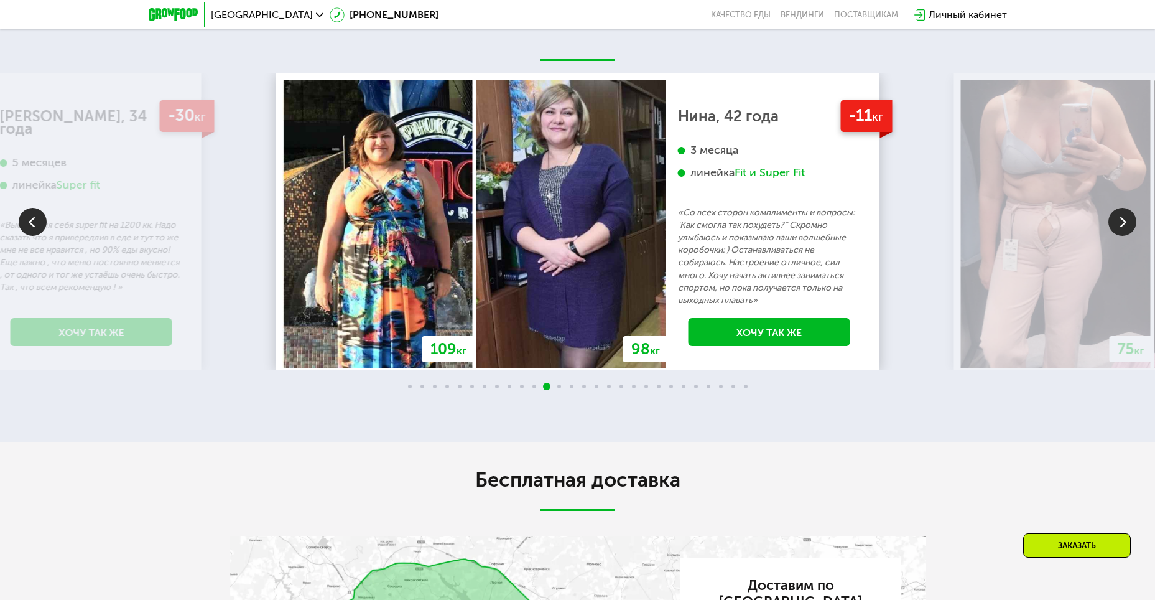
click at [1119, 230] on img at bounding box center [1122, 222] width 28 height 28
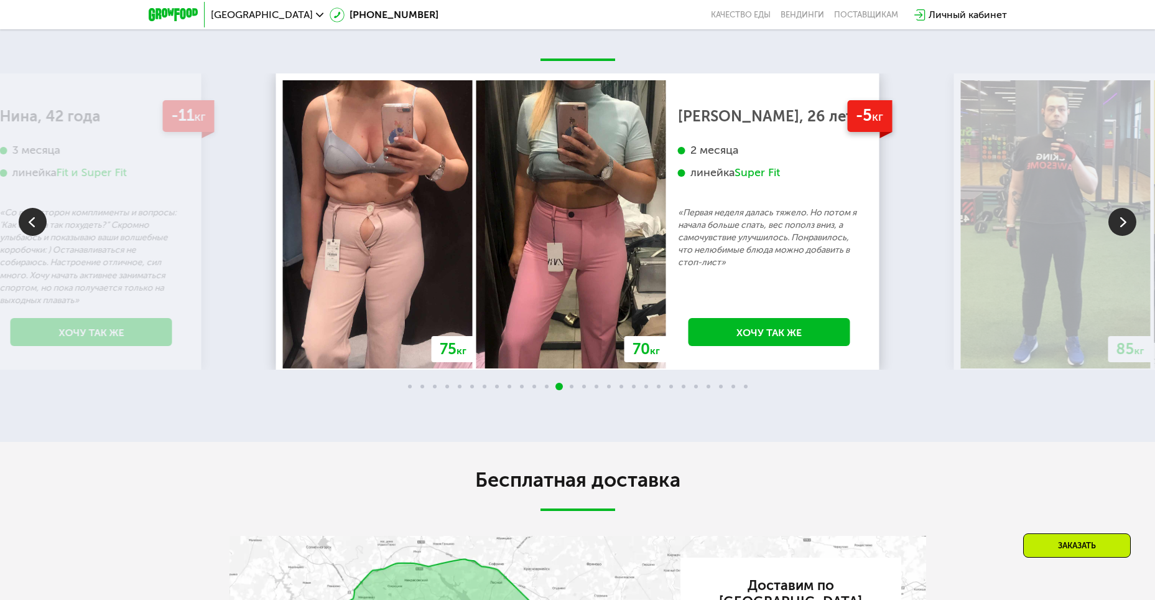
click at [1117, 222] on img at bounding box center [1122, 222] width 28 height 28
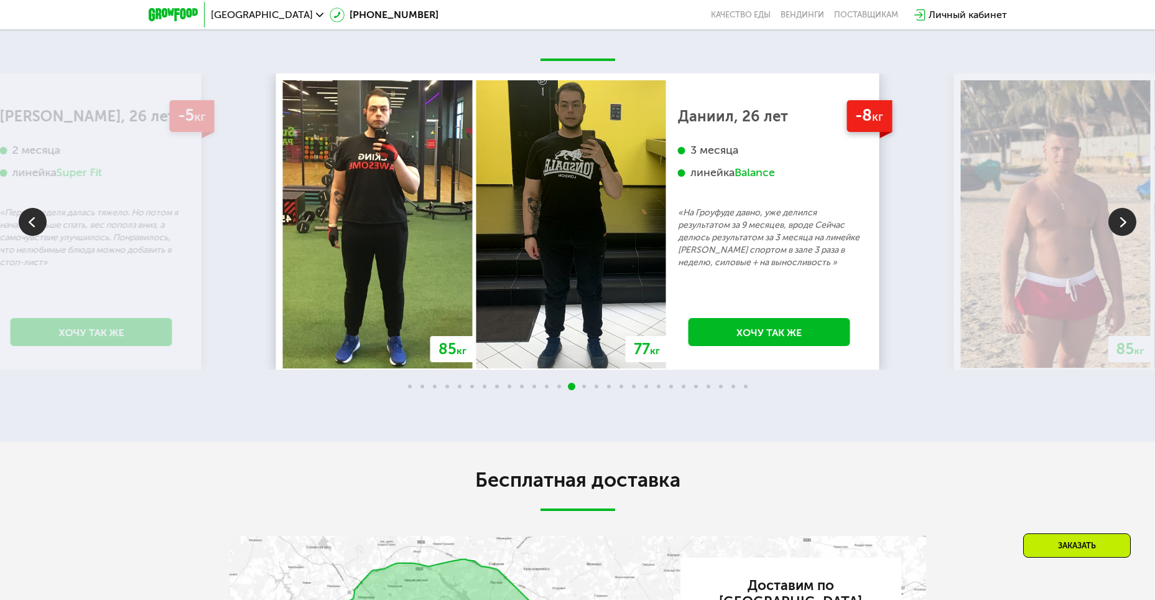
click at [45, 228] on img at bounding box center [33, 222] width 28 height 28
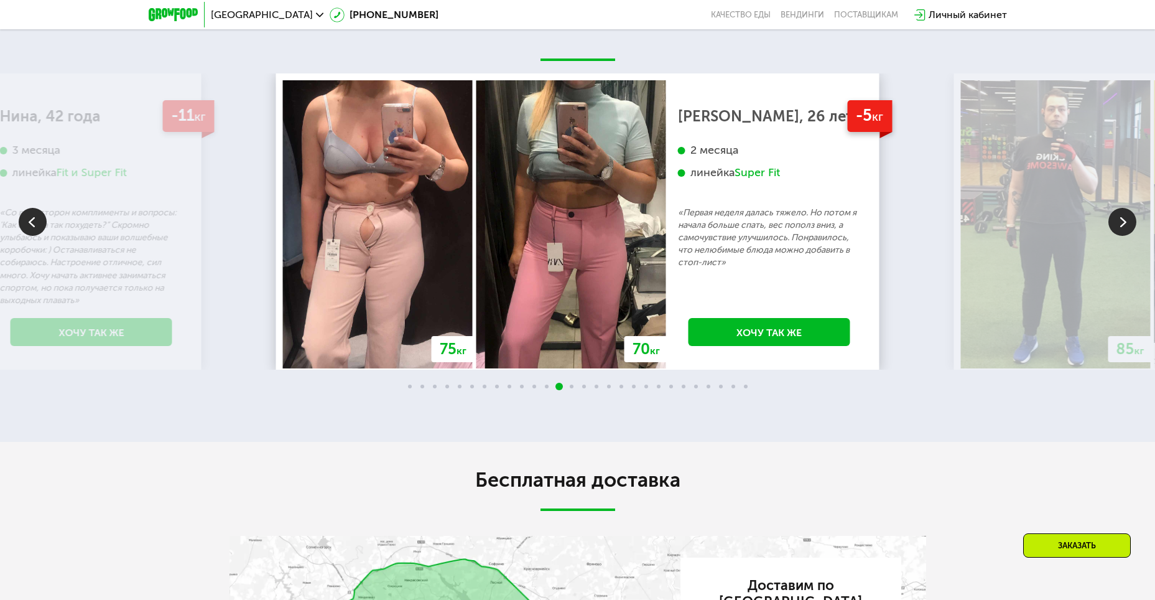
click at [767, 179] on div "Super Fit" at bounding box center [757, 172] width 45 height 14
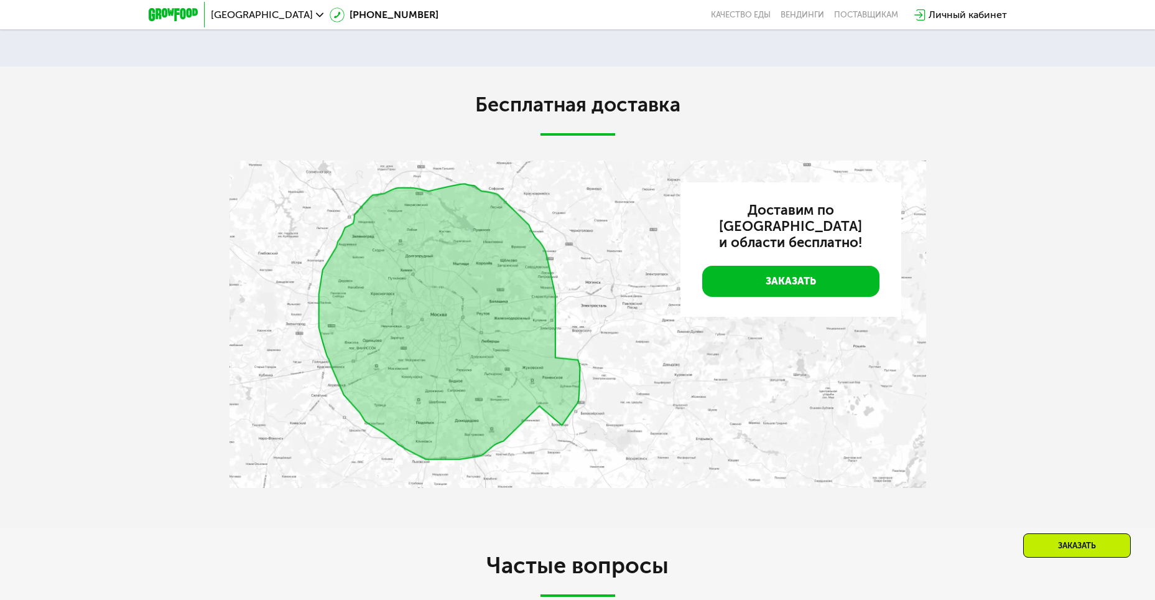
scroll to position [3110, 0]
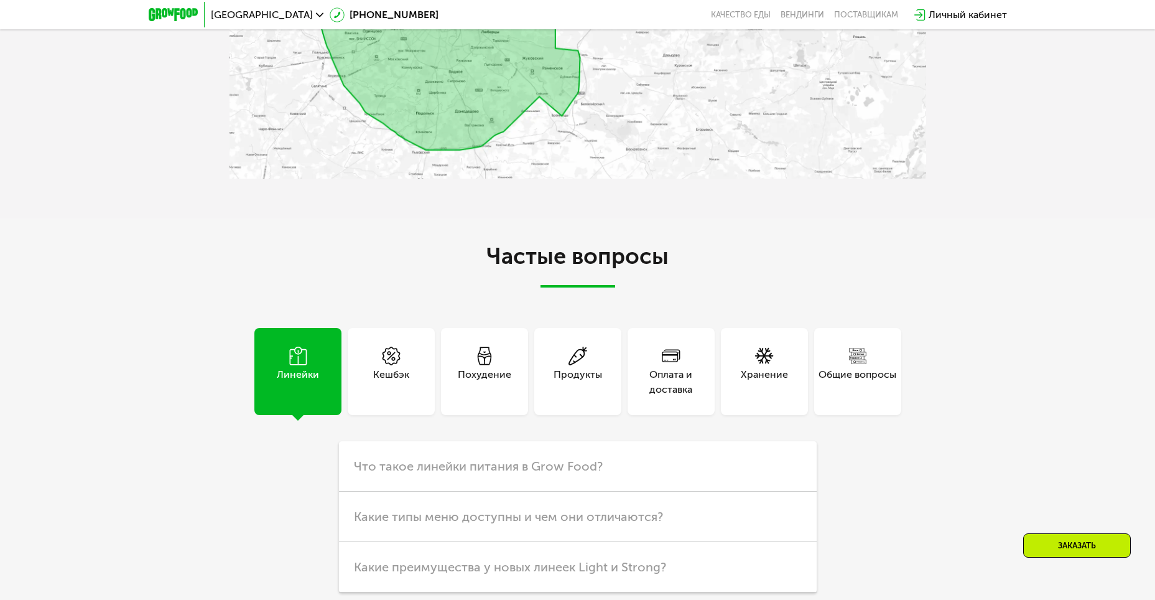
click at [495, 362] on div "Похудение" at bounding box center [484, 371] width 87 height 87
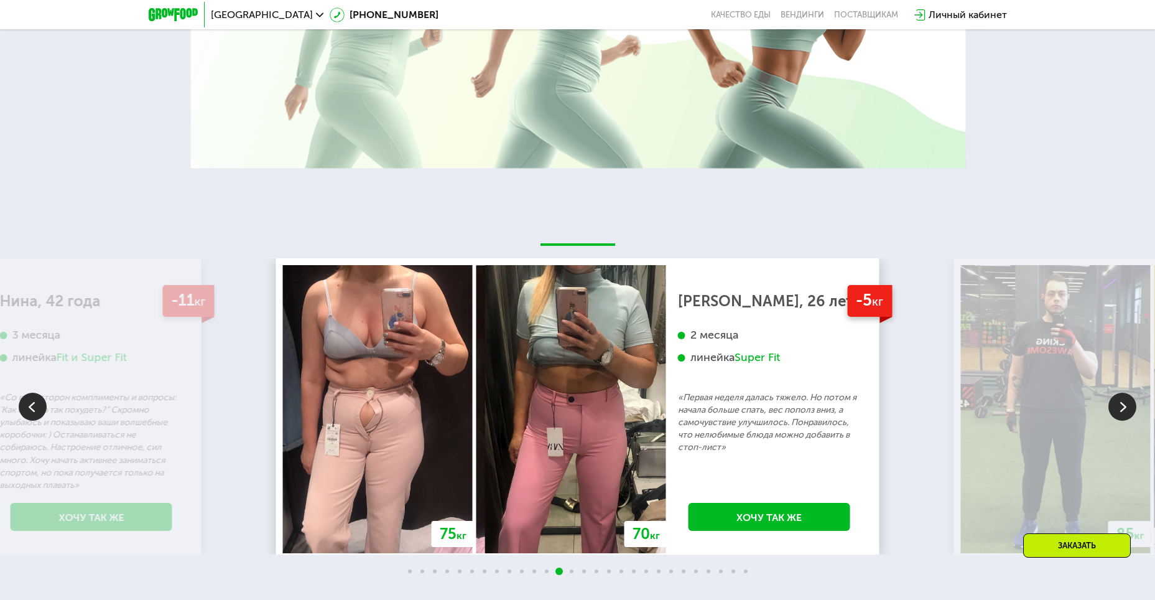
scroll to position [2426, 0]
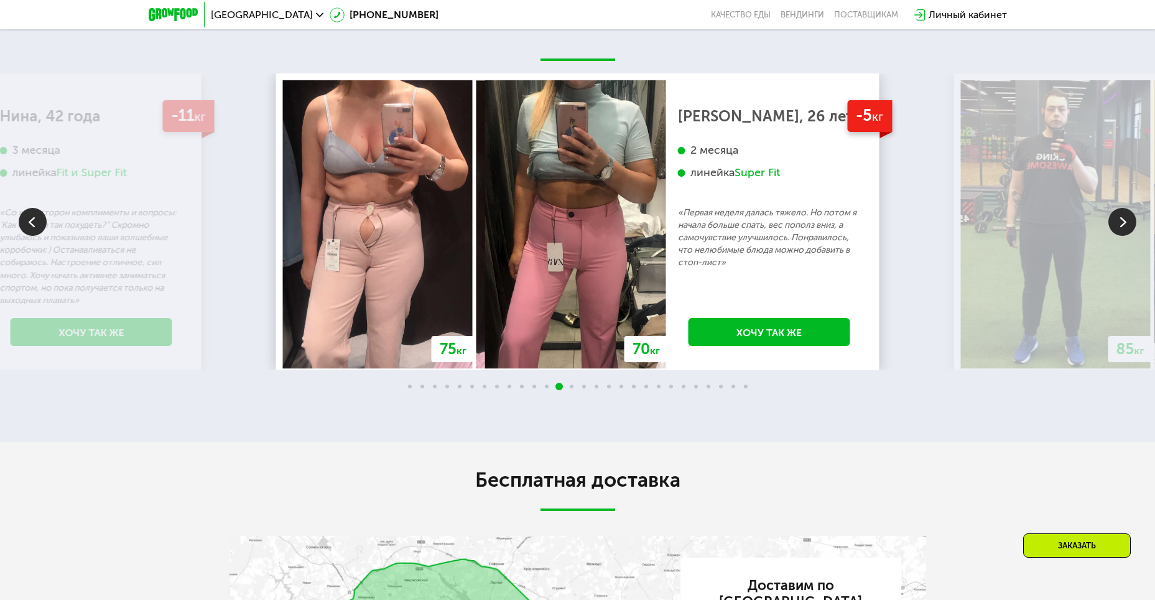
click at [1126, 228] on img at bounding box center [1122, 222] width 28 height 28
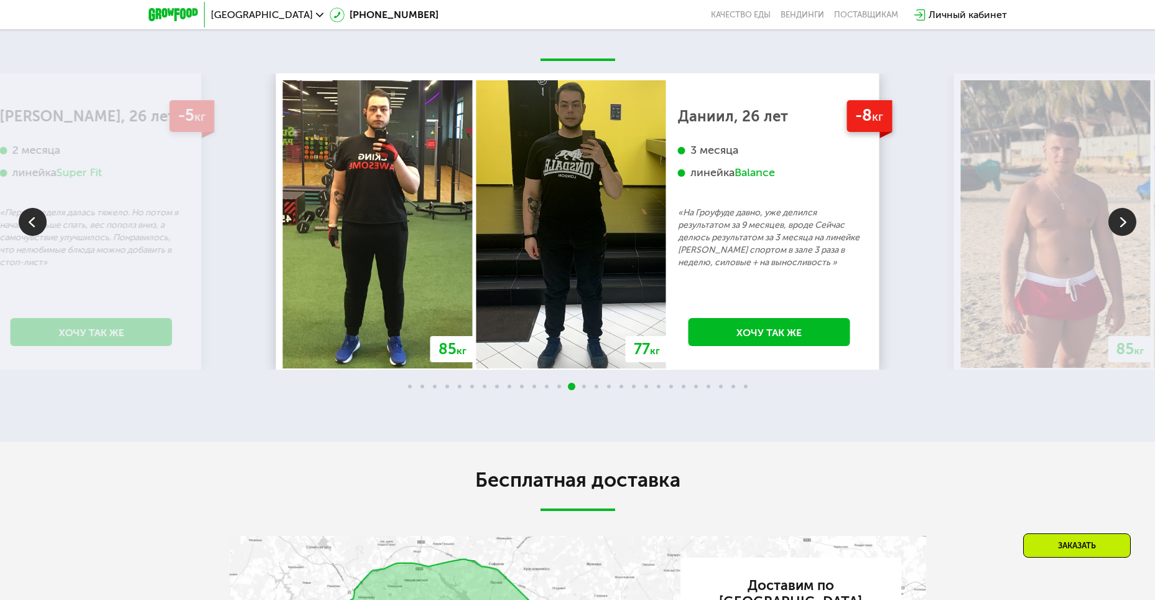
click at [1118, 233] on img at bounding box center [1122, 222] width 28 height 28
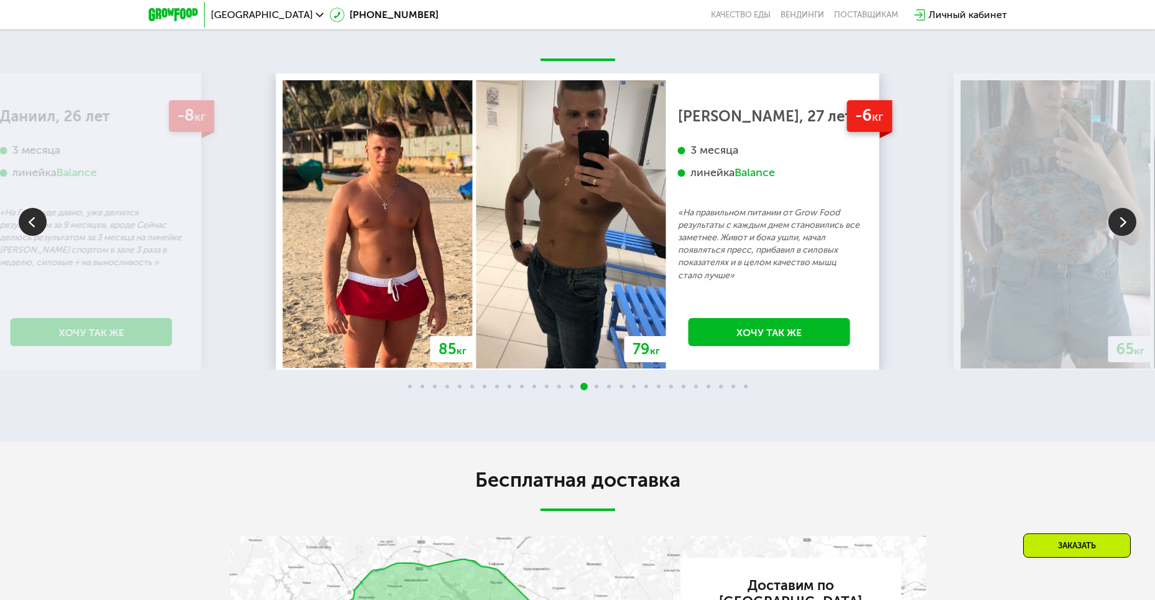
click at [1121, 233] on img at bounding box center [1122, 222] width 28 height 28
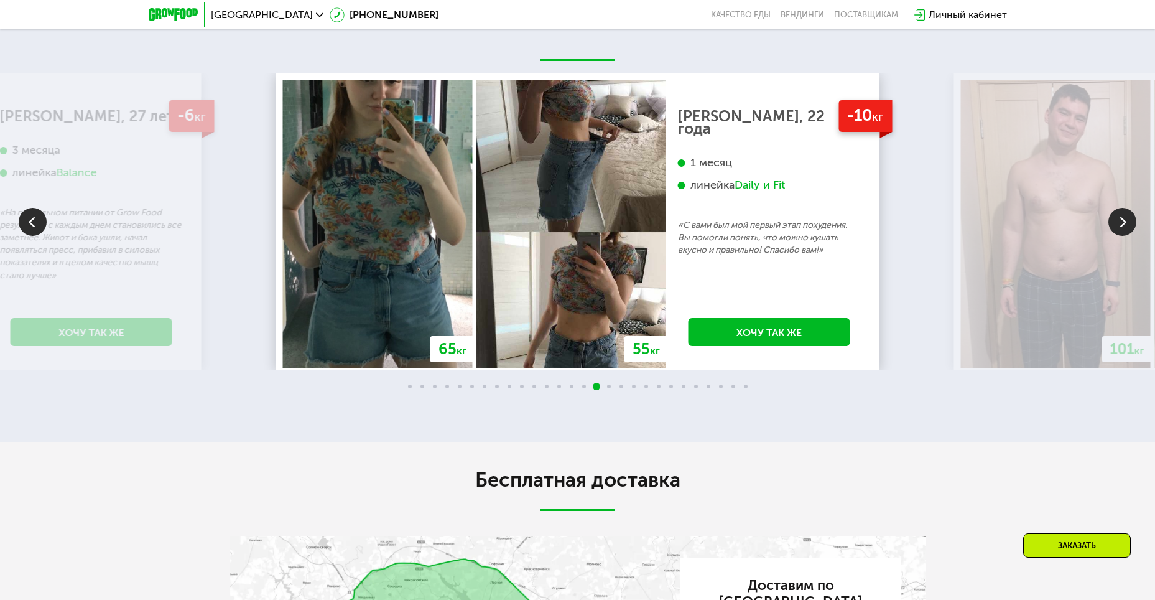
click at [1121, 231] on img at bounding box center [1122, 222] width 28 height 28
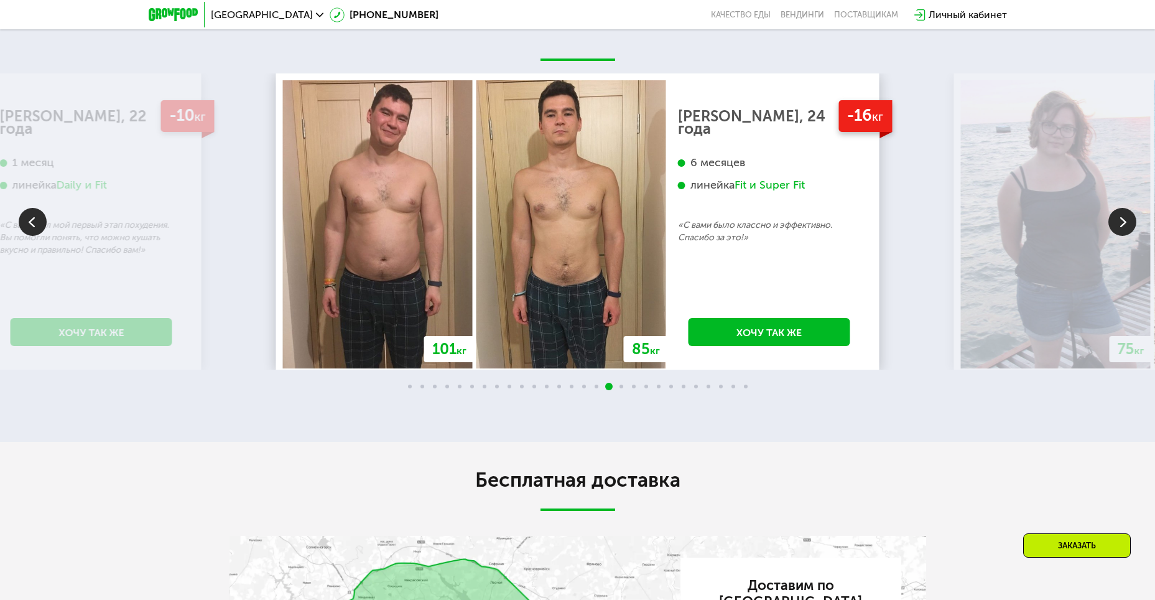
click at [1121, 231] on img at bounding box center [1122, 222] width 28 height 28
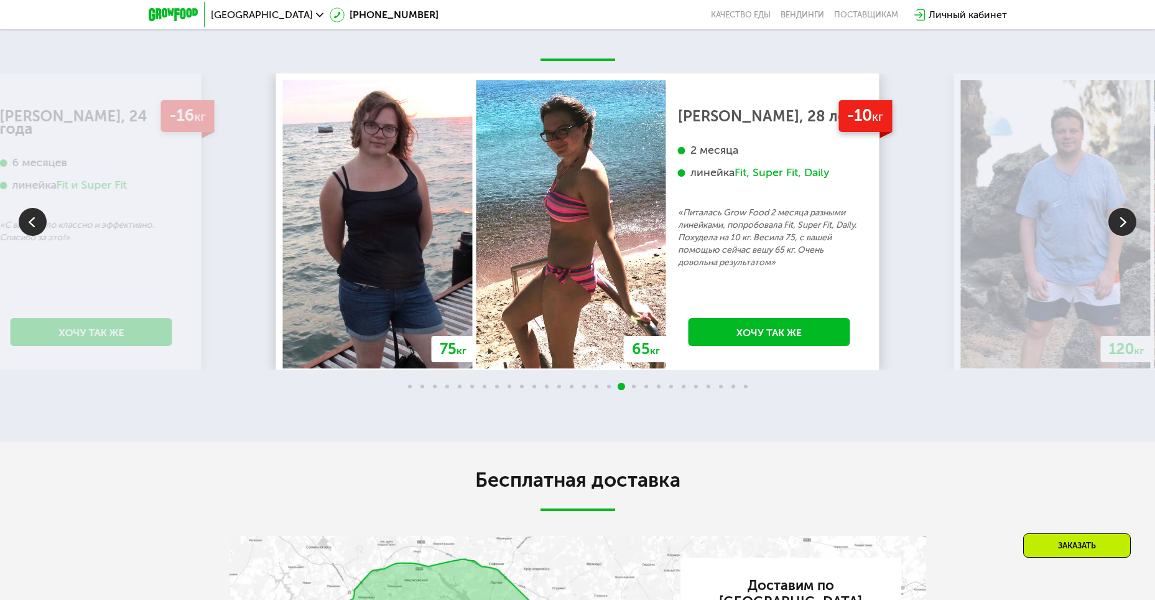
click at [1121, 231] on img at bounding box center [1122, 222] width 28 height 28
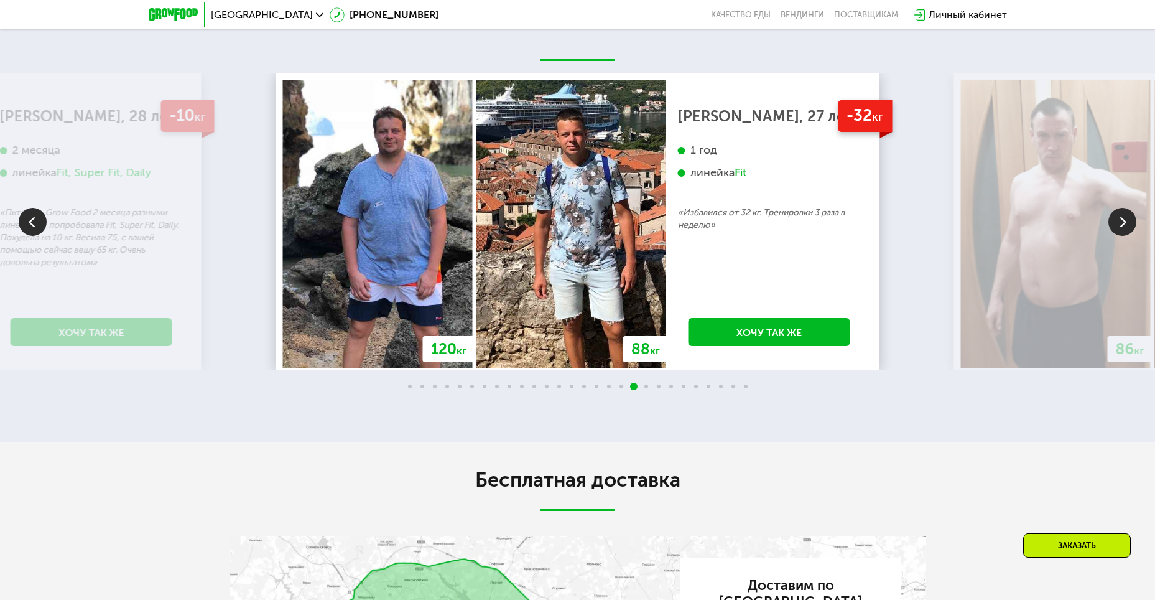
click at [1121, 231] on img at bounding box center [1122, 222] width 28 height 28
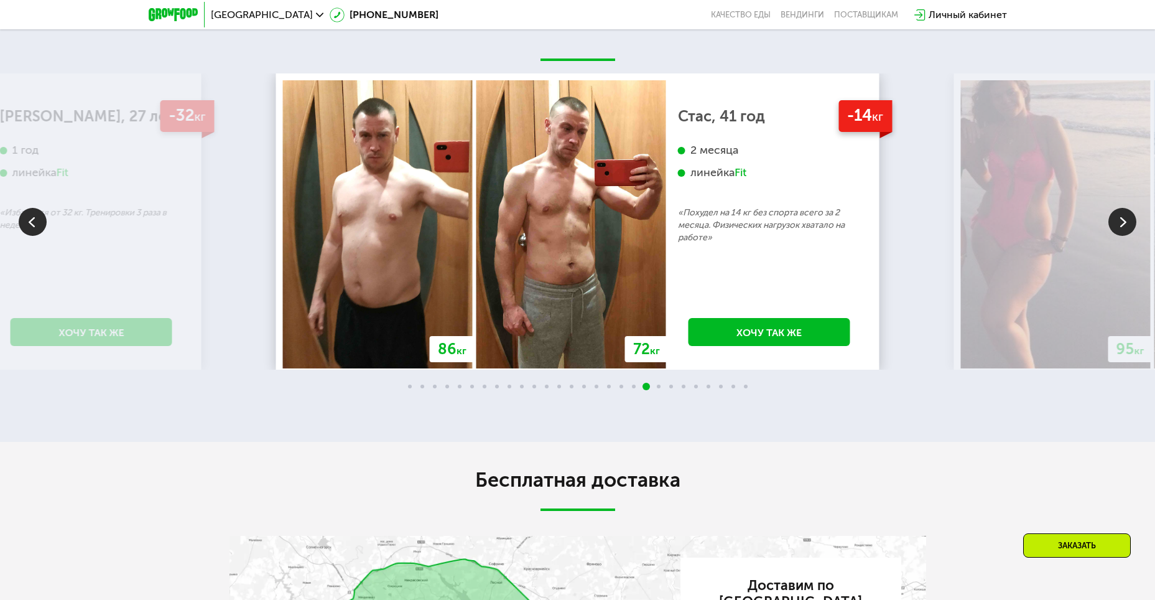
click at [1121, 231] on img at bounding box center [1122, 222] width 28 height 28
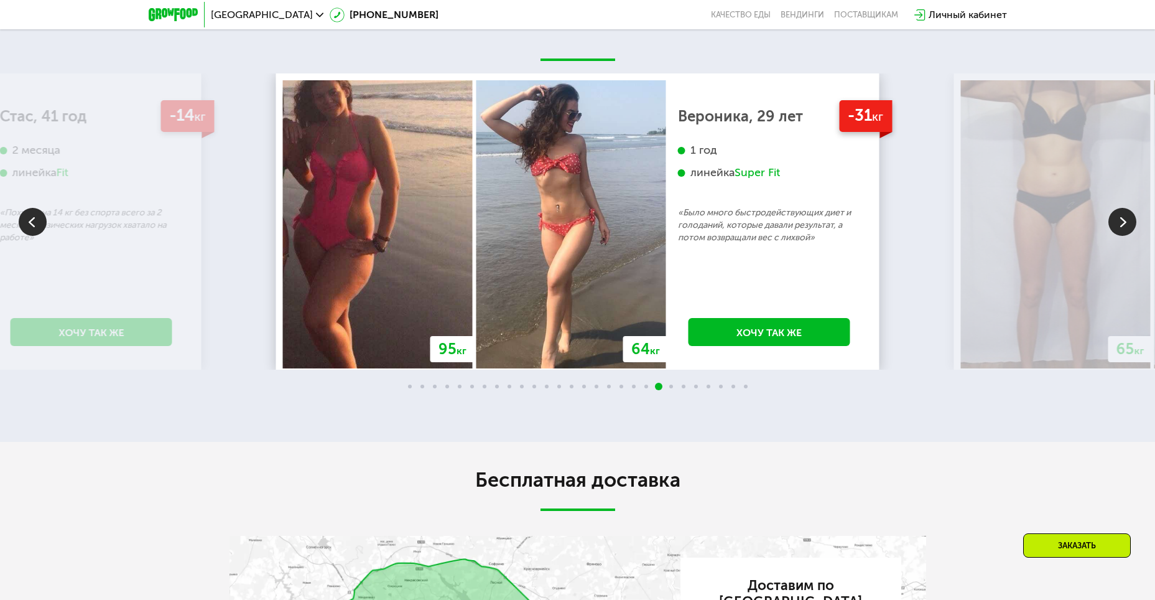
click at [746, 168] on div "1 год линейка Super Fit" at bounding box center [769, 174] width 183 height 63
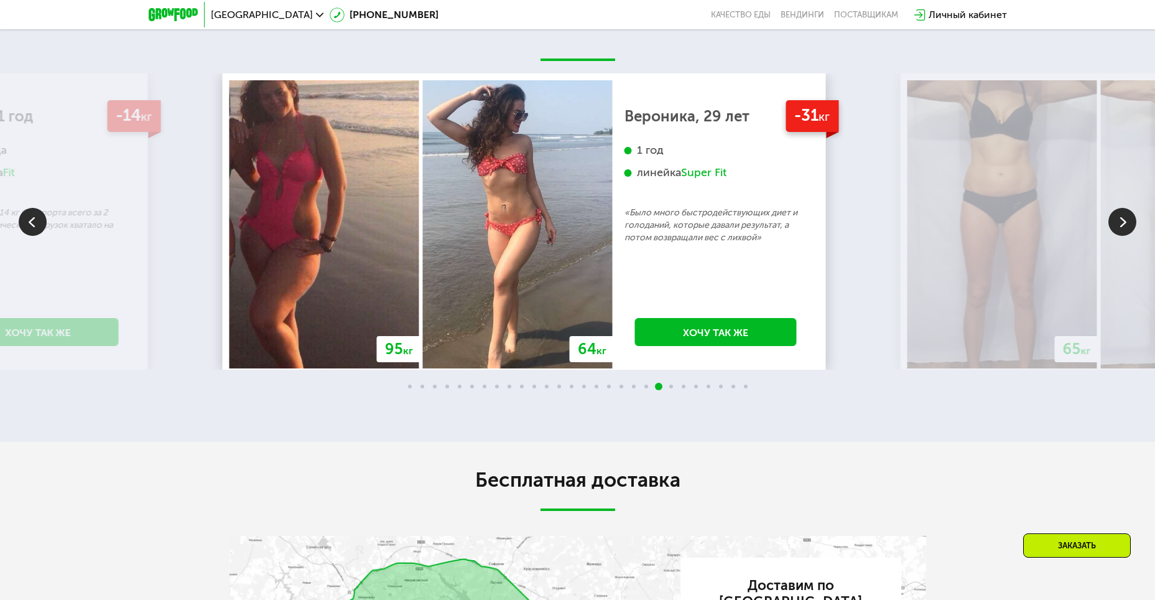
click at [750, 194] on div "1 год линейка Super Fit" at bounding box center [715, 174] width 183 height 63
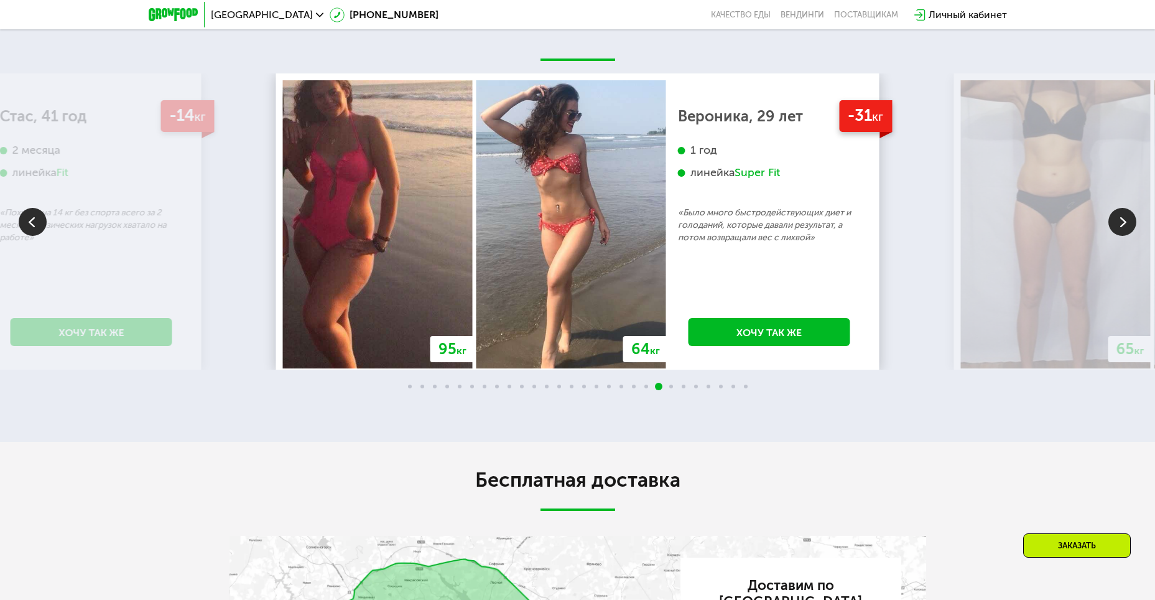
click at [1122, 222] on img at bounding box center [1122, 222] width 28 height 28
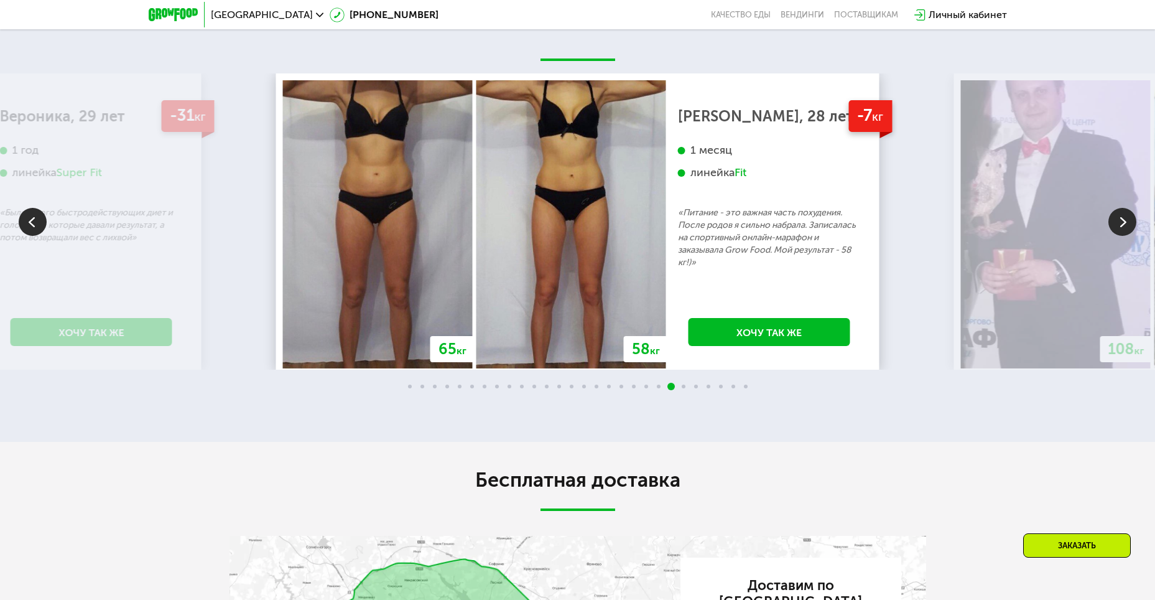
click at [1123, 220] on img at bounding box center [1122, 222] width 28 height 28
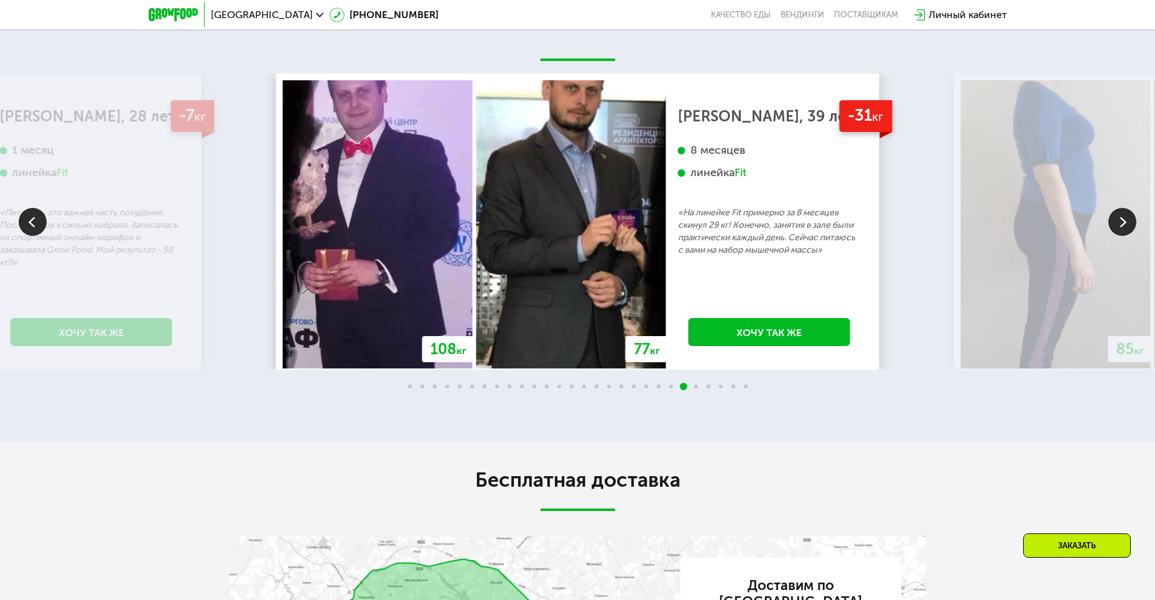
click at [1129, 224] on img at bounding box center [1122, 222] width 28 height 28
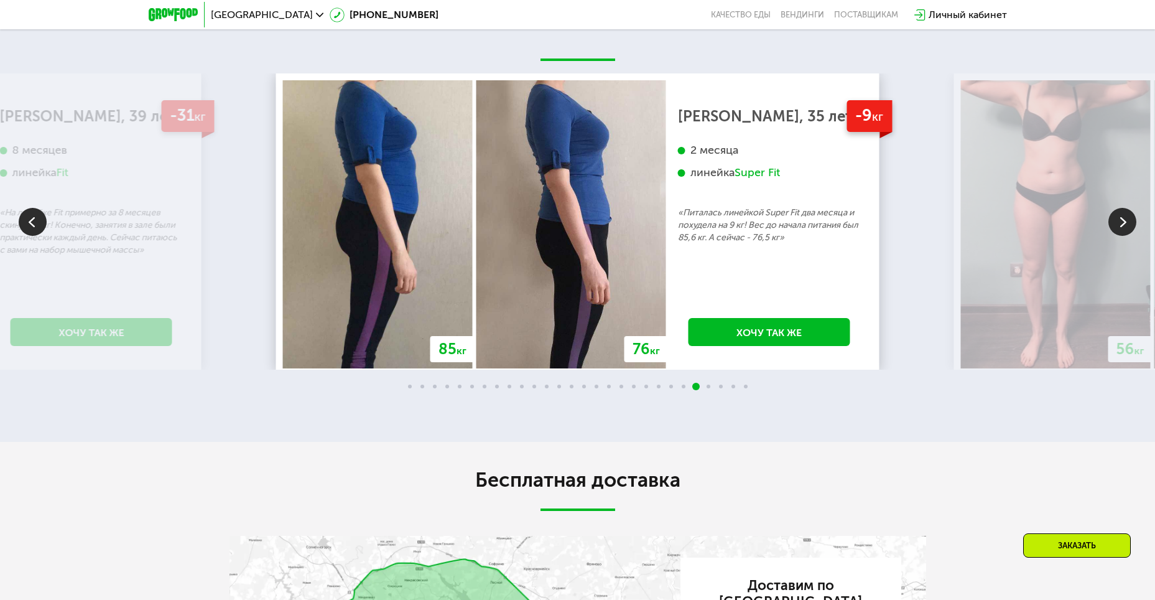
click at [1129, 224] on img at bounding box center [1122, 222] width 28 height 28
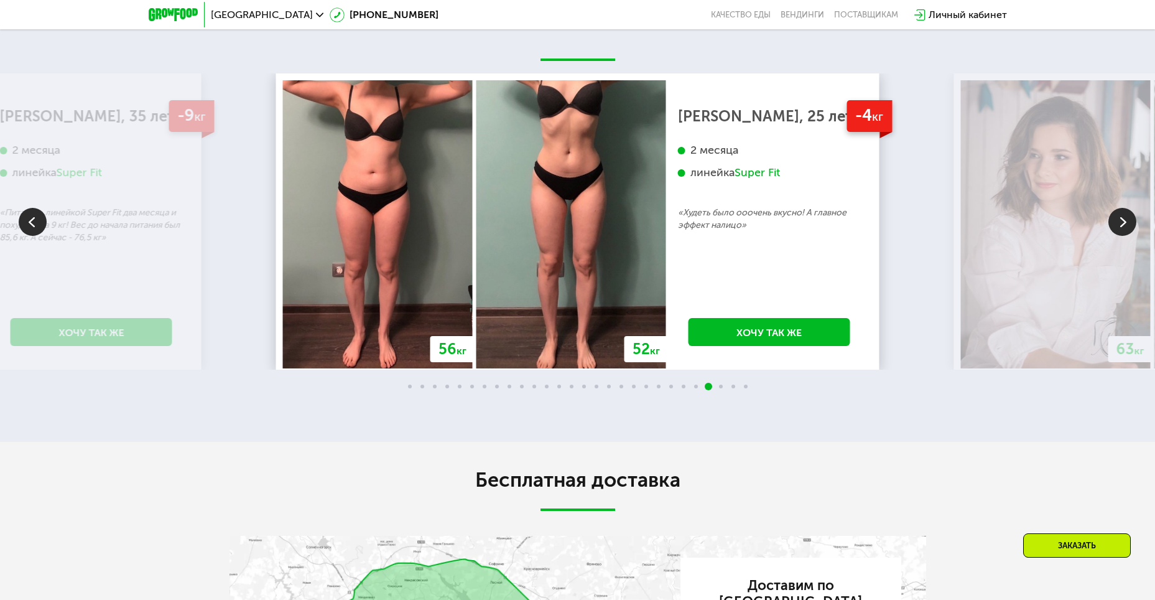
click at [1129, 224] on img at bounding box center [1122, 222] width 28 height 28
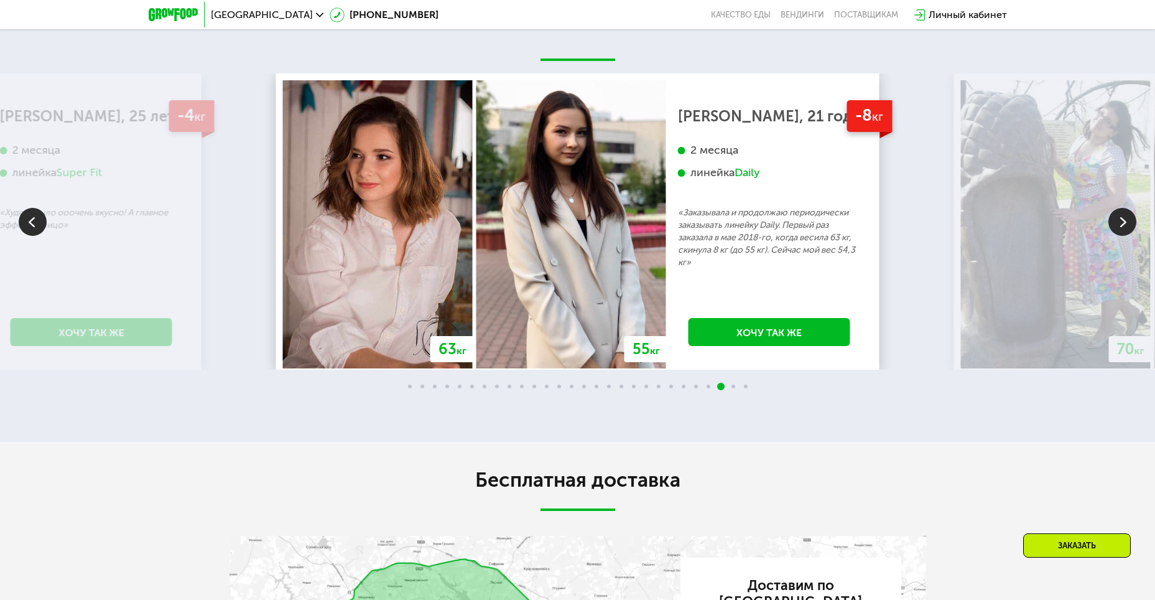
click at [1129, 224] on img at bounding box center [1122, 222] width 28 height 28
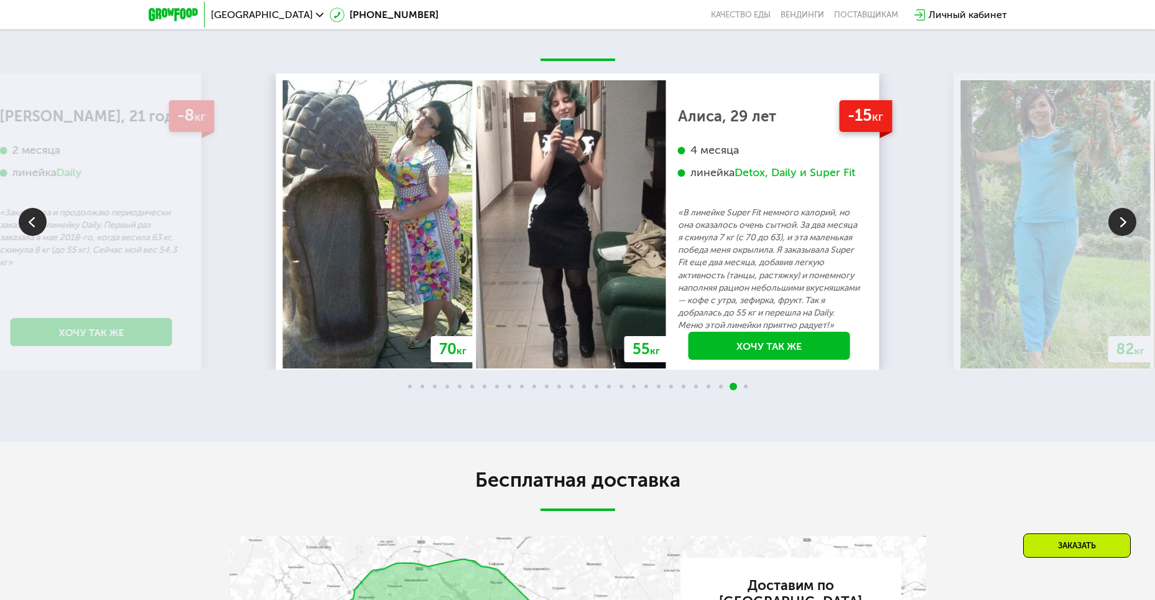
click at [1129, 224] on img at bounding box center [1122, 222] width 28 height 28
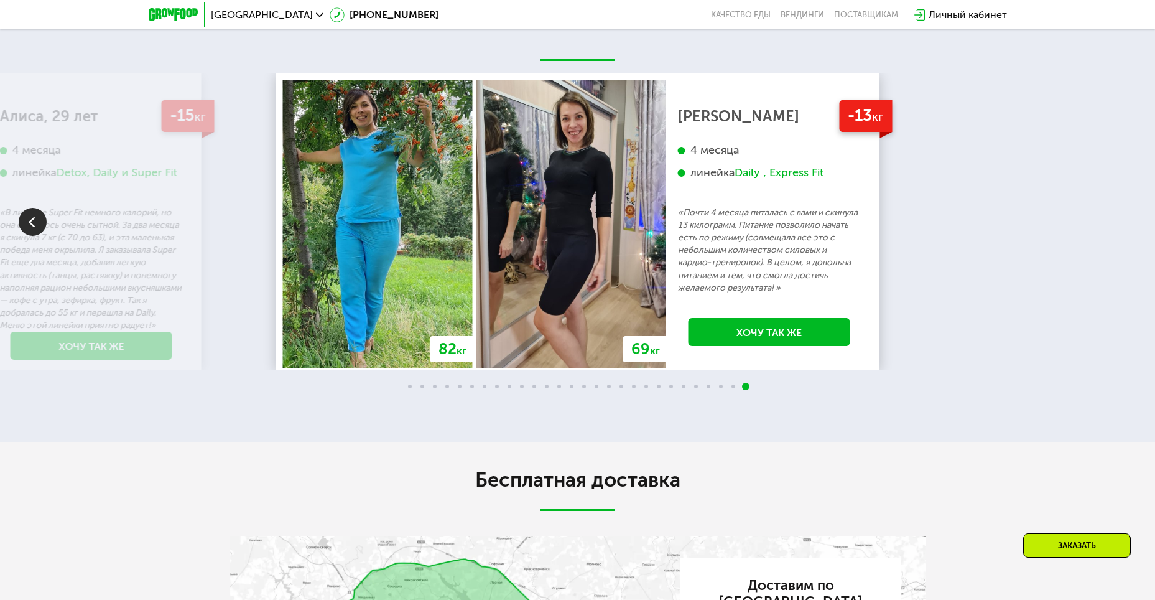
click at [39, 226] on img at bounding box center [33, 222] width 28 height 28
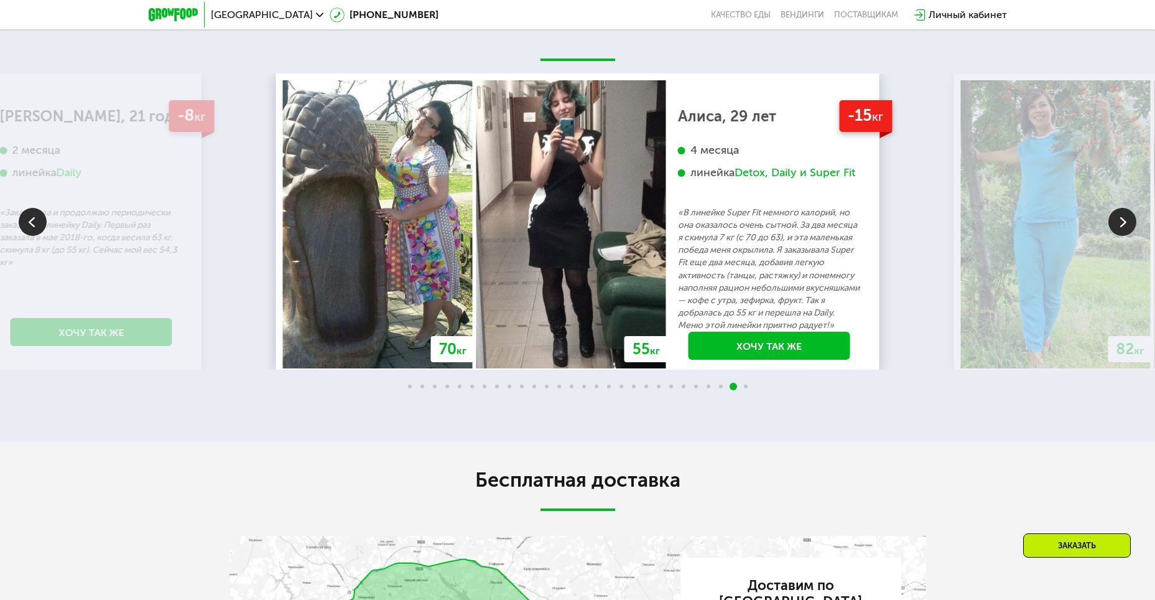
click at [39, 226] on img at bounding box center [33, 222] width 28 height 28
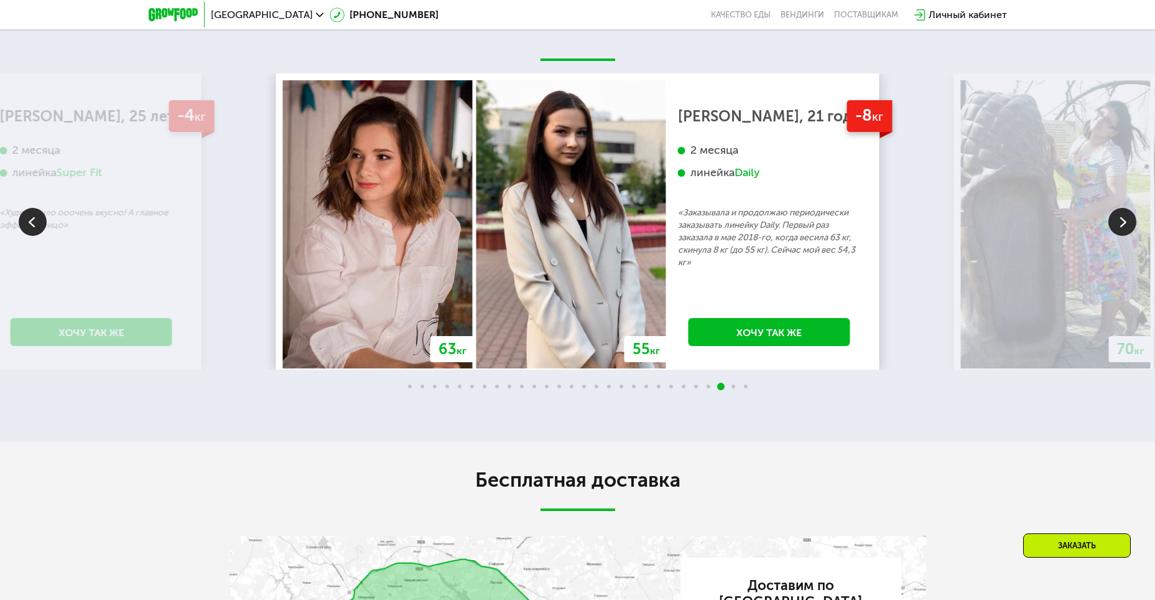
click at [39, 226] on img at bounding box center [33, 222] width 28 height 28
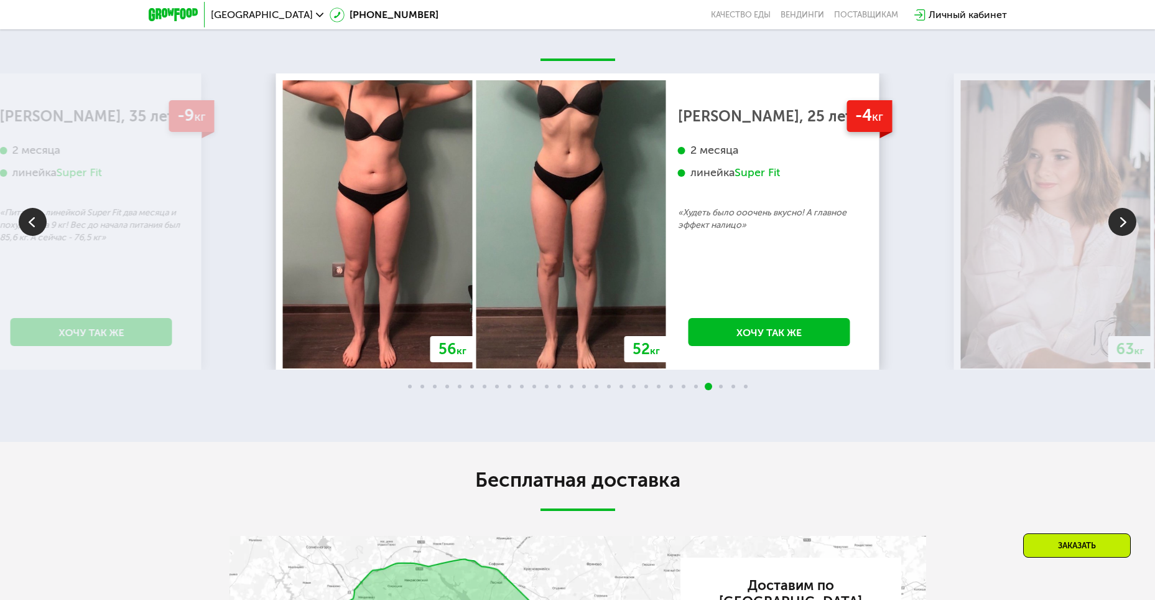
click at [39, 226] on img at bounding box center [33, 222] width 28 height 28
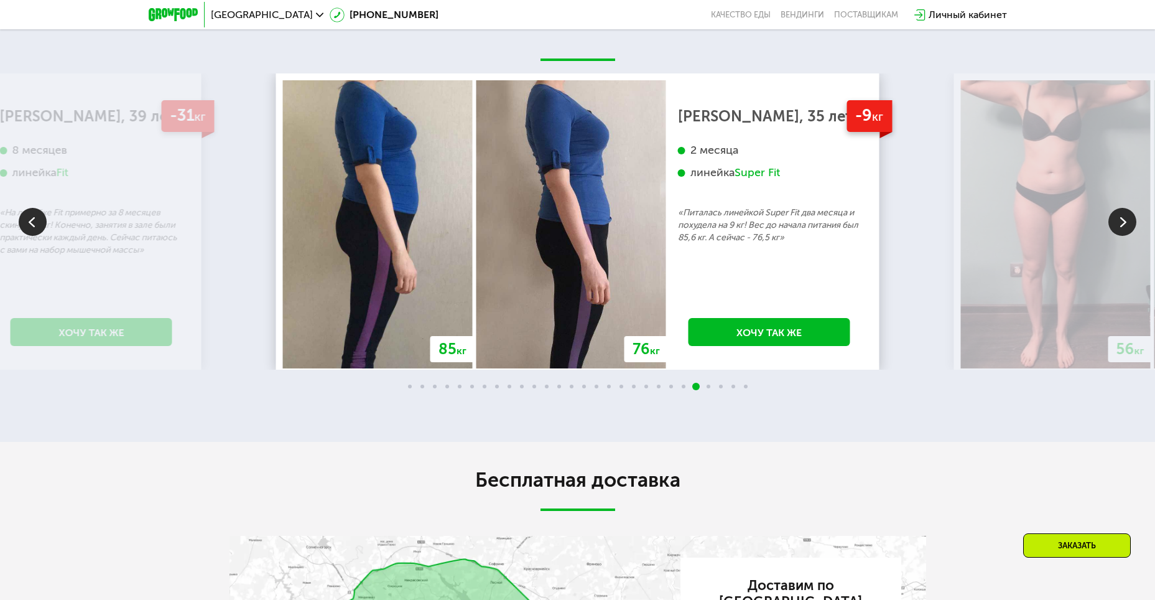
click at [40, 226] on img at bounding box center [33, 222] width 28 height 28
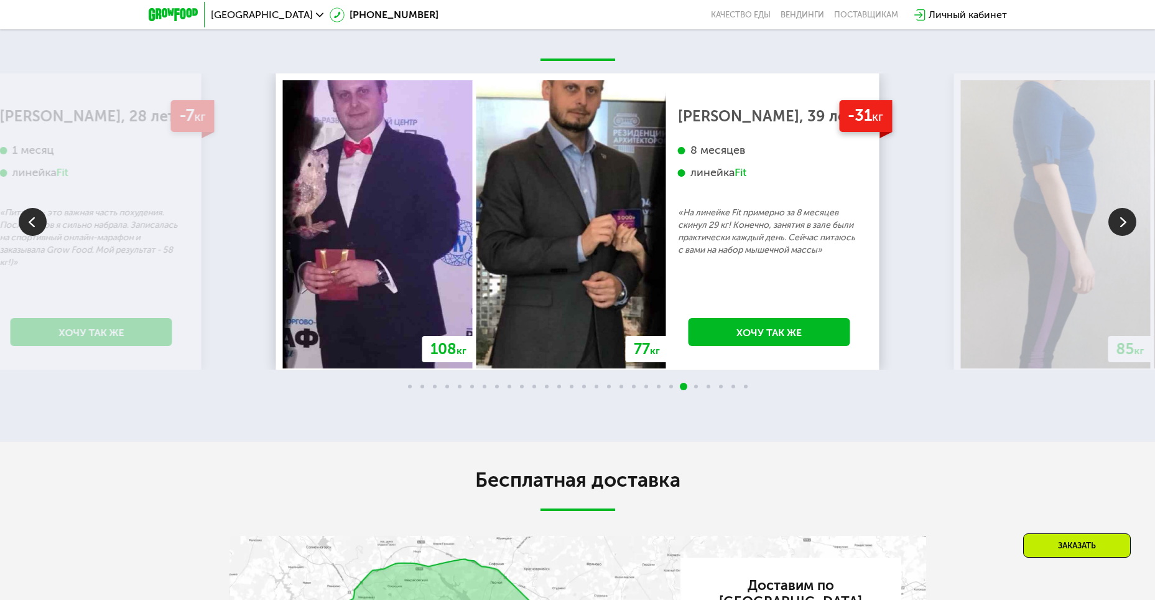
click at [40, 226] on img at bounding box center [33, 222] width 28 height 28
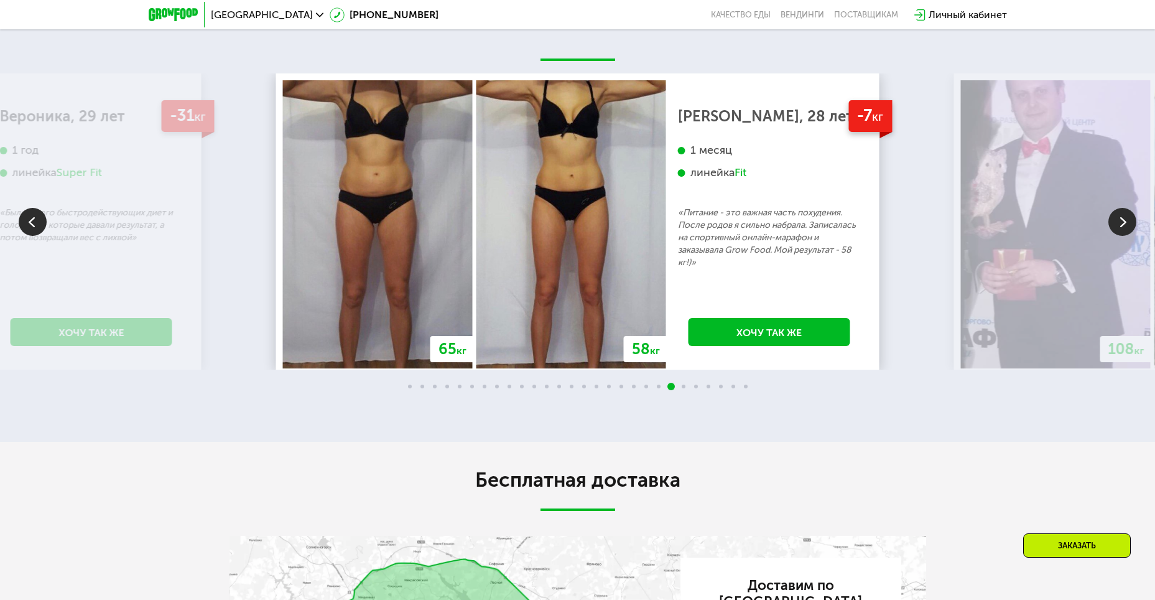
click at [40, 226] on img at bounding box center [33, 222] width 28 height 28
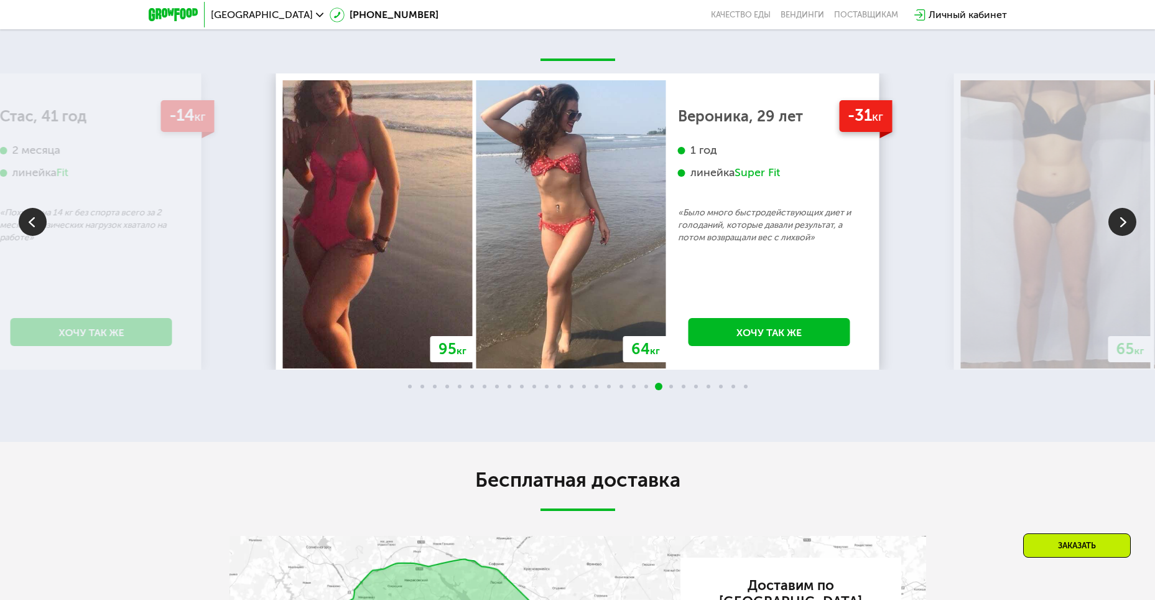
click at [1120, 220] on img at bounding box center [1122, 222] width 28 height 28
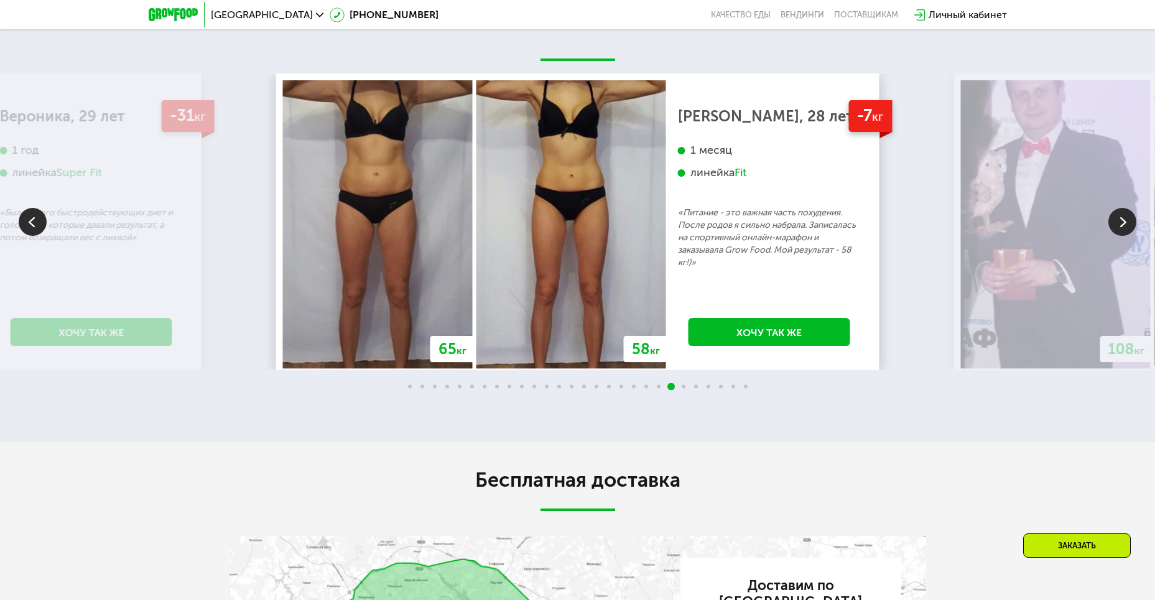
click at [1125, 225] on img at bounding box center [1122, 222] width 28 height 28
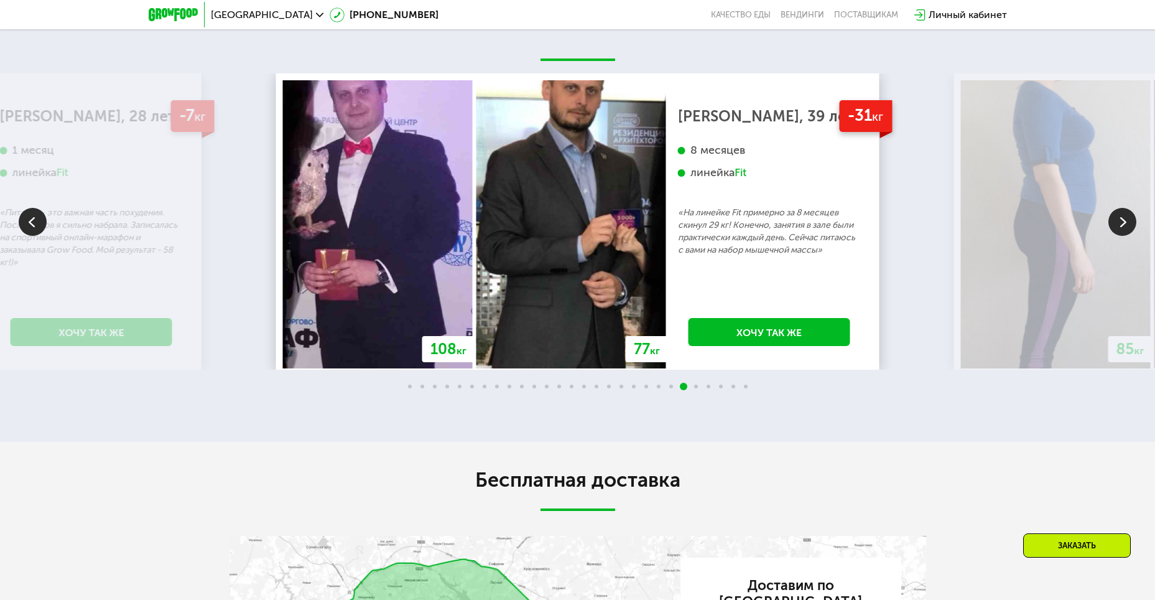
click at [1125, 225] on img at bounding box center [1122, 222] width 28 height 28
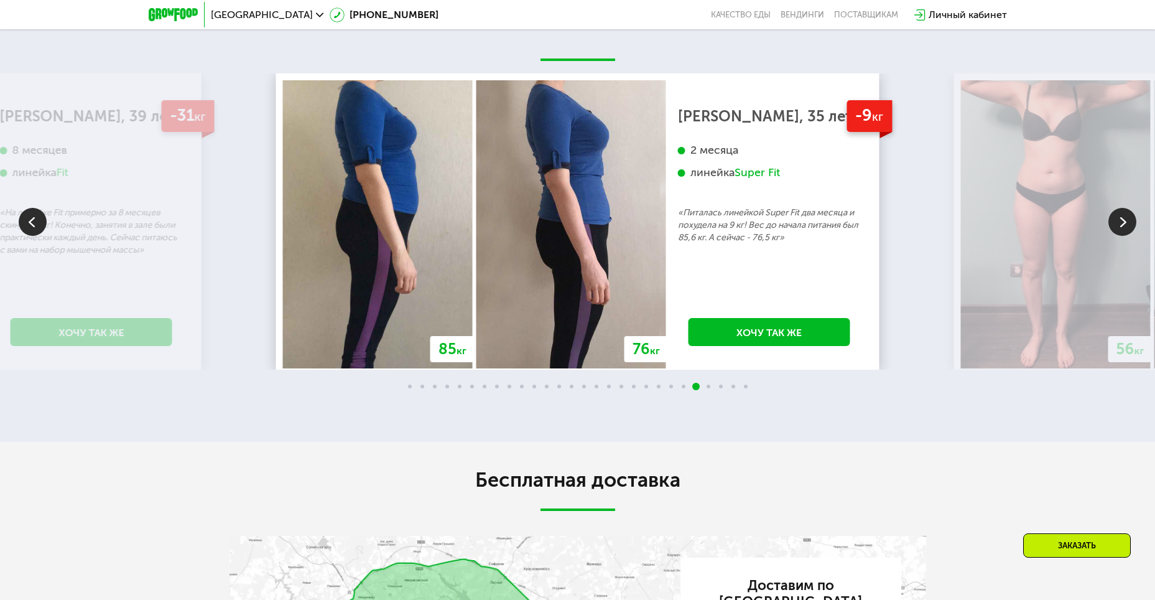
click at [1125, 225] on img at bounding box center [1122, 222] width 28 height 28
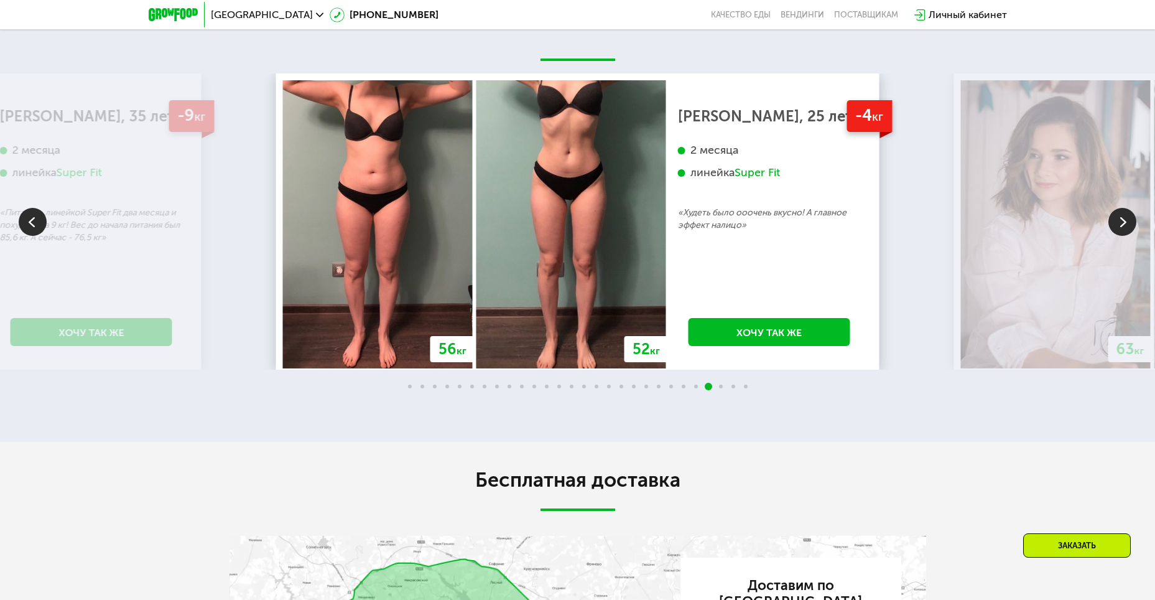
click at [36, 224] on img at bounding box center [33, 222] width 28 height 28
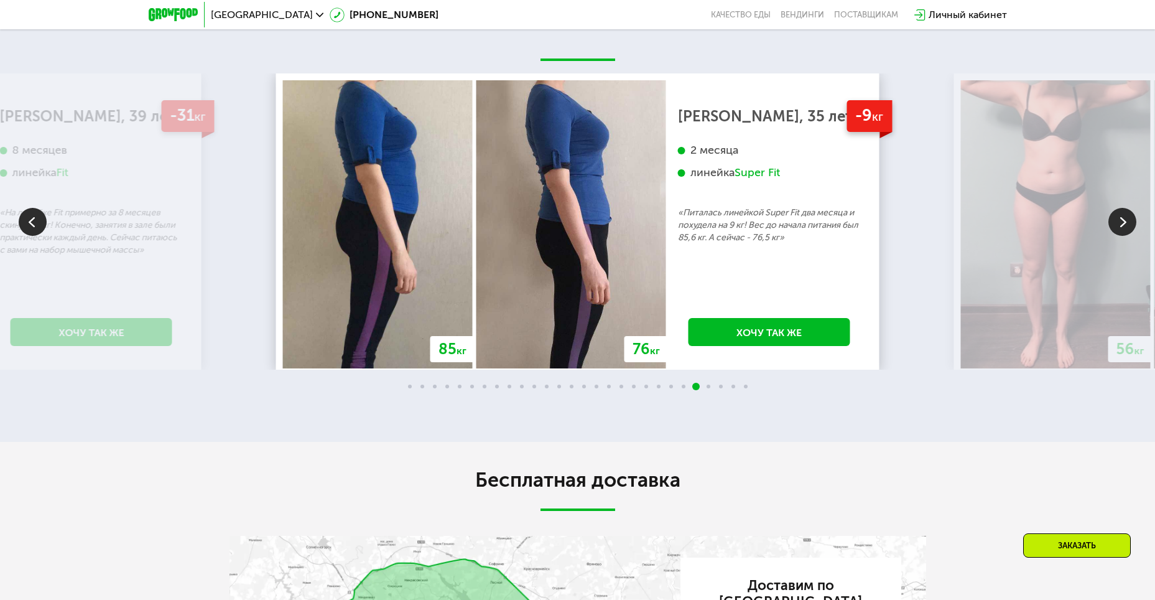
click at [36, 225] on img at bounding box center [33, 222] width 28 height 28
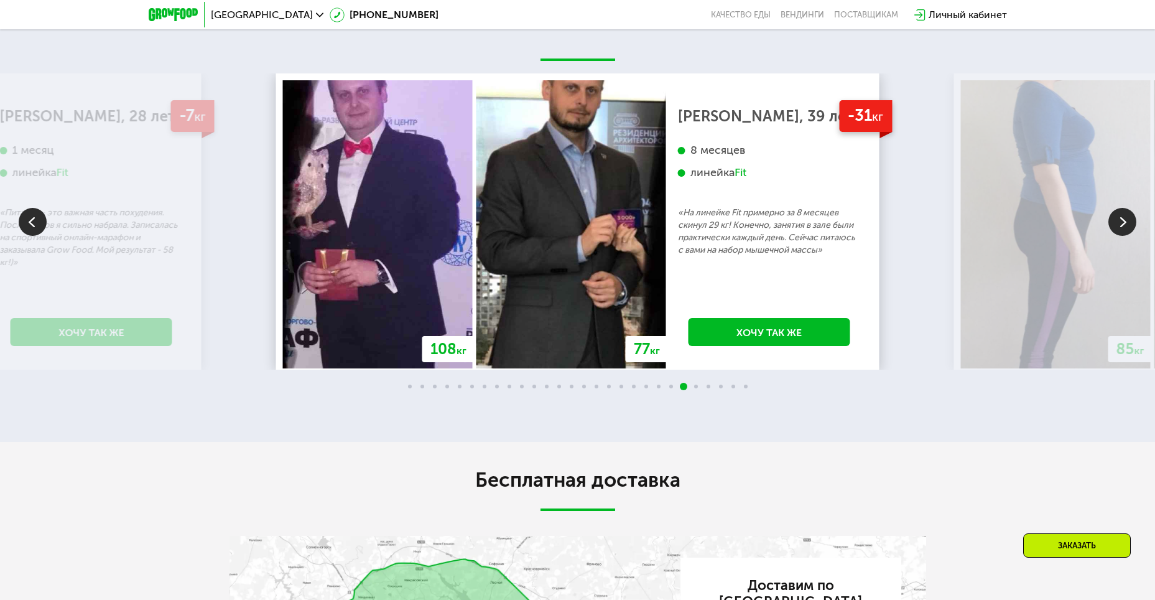
click at [36, 225] on img at bounding box center [33, 222] width 28 height 28
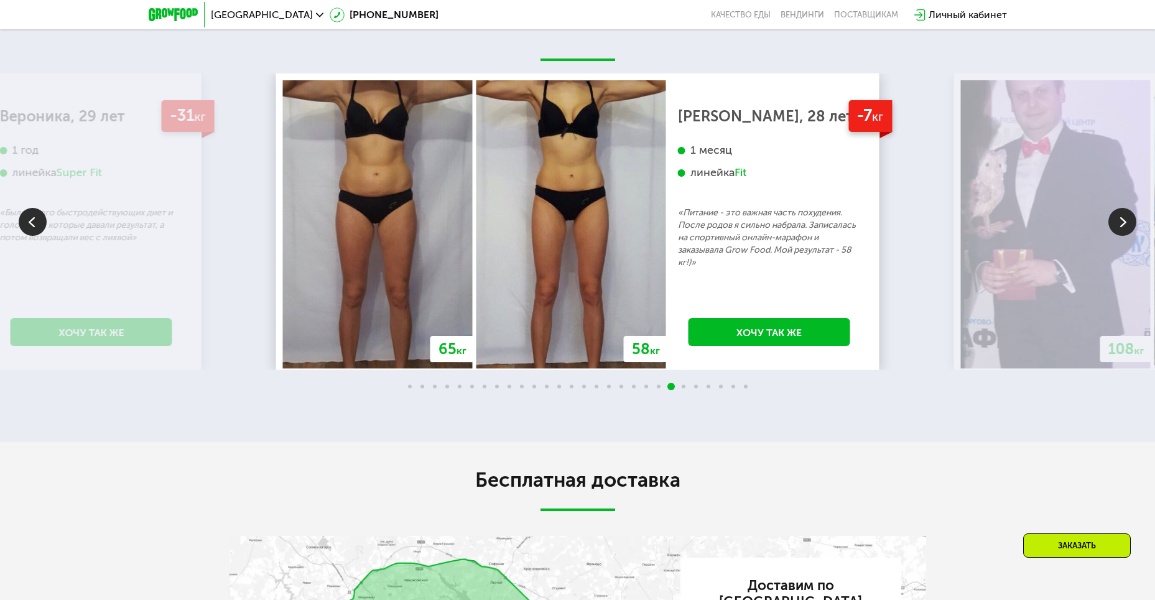
click at [1127, 218] on img at bounding box center [1122, 222] width 28 height 28
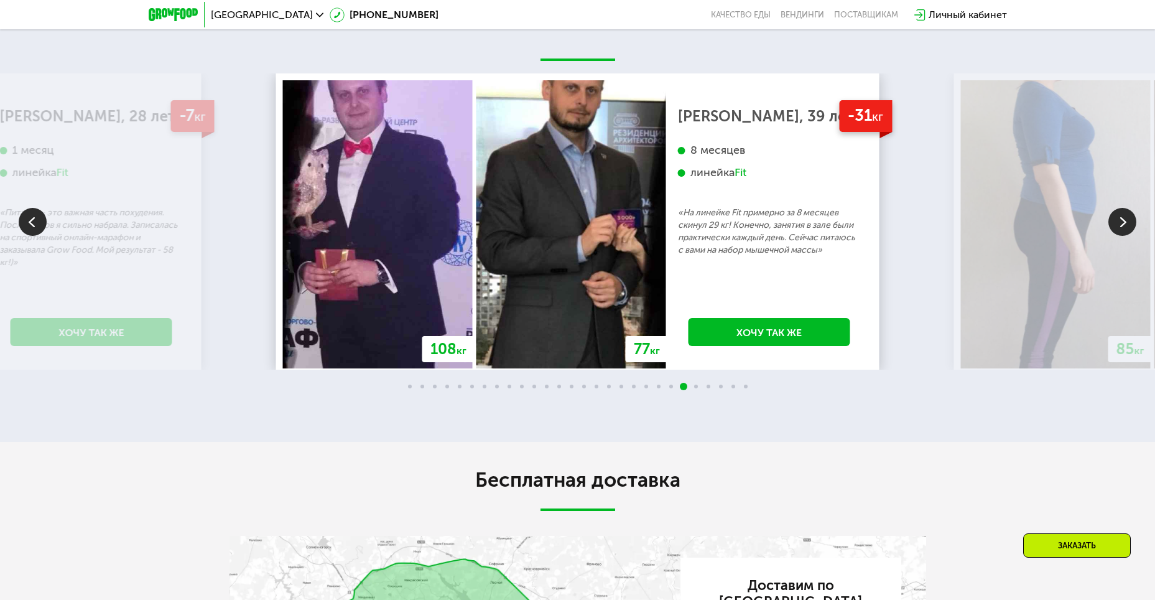
click at [1127, 218] on img at bounding box center [1122, 222] width 28 height 28
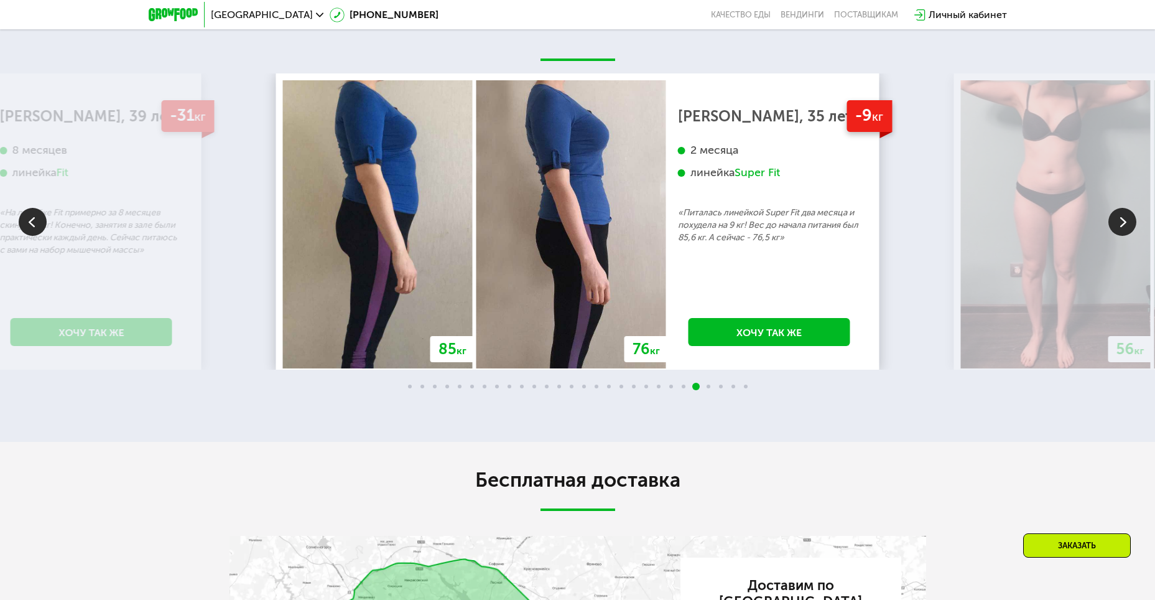
click at [1121, 229] on img at bounding box center [1122, 222] width 28 height 28
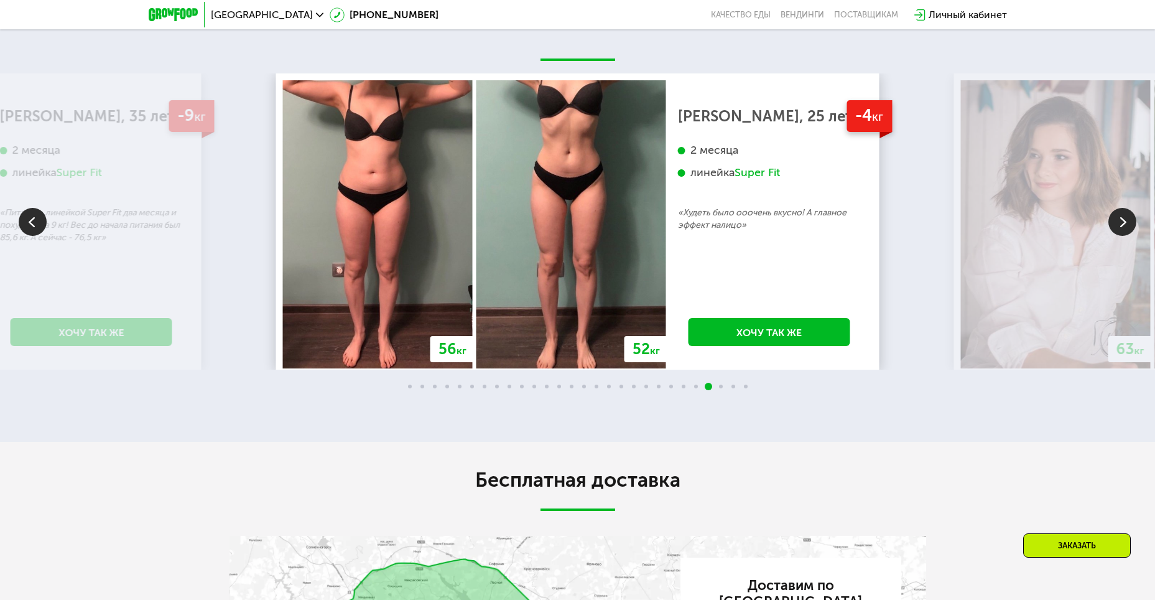
click at [29, 222] on img at bounding box center [33, 222] width 28 height 28
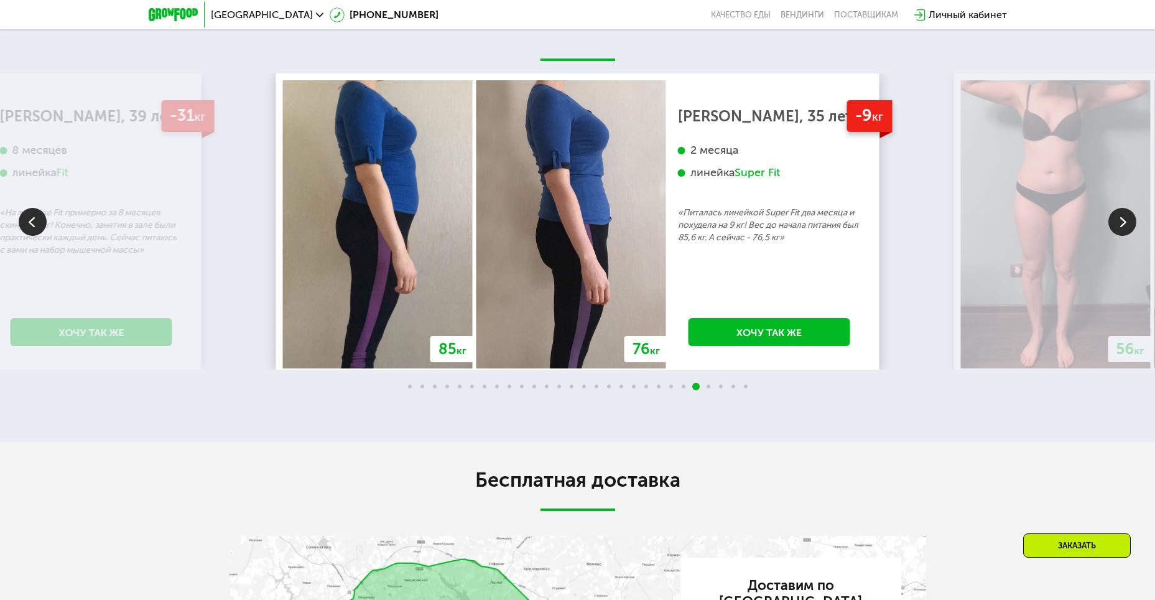
click at [31, 223] on img at bounding box center [33, 222] width 28 height 28
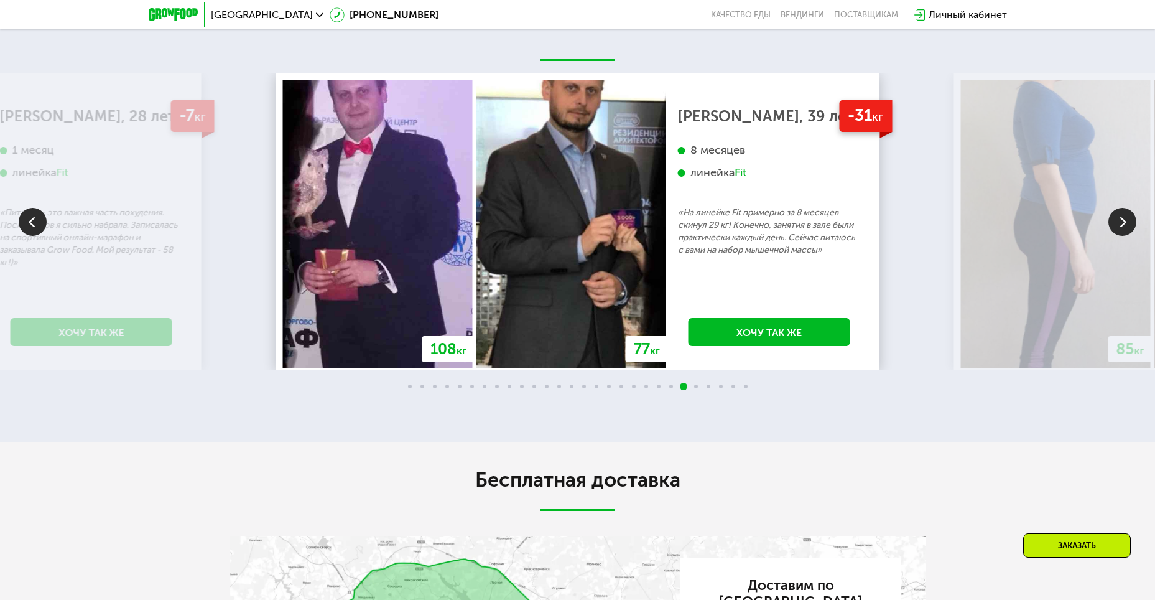
click at [31, 223] on img at bounding box center [33, 222] width 28 height 28
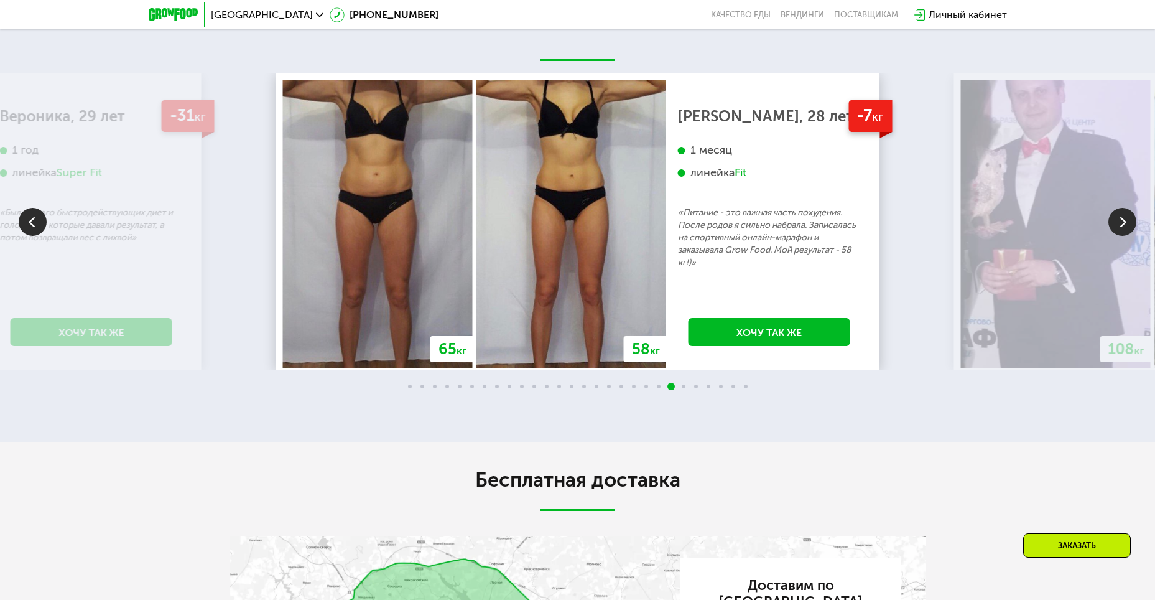
click at [31, 223] on img at bounding box center [33, 222] width 28 height 28
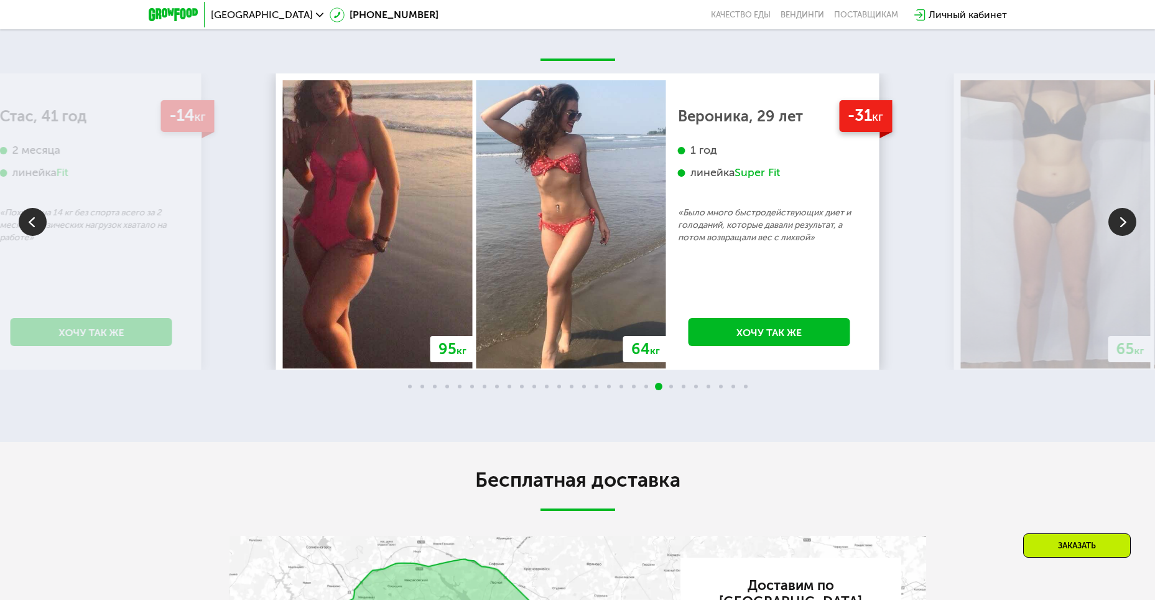
click at [31, 223] on img at bounding box center [33, 222] width 28 height 28
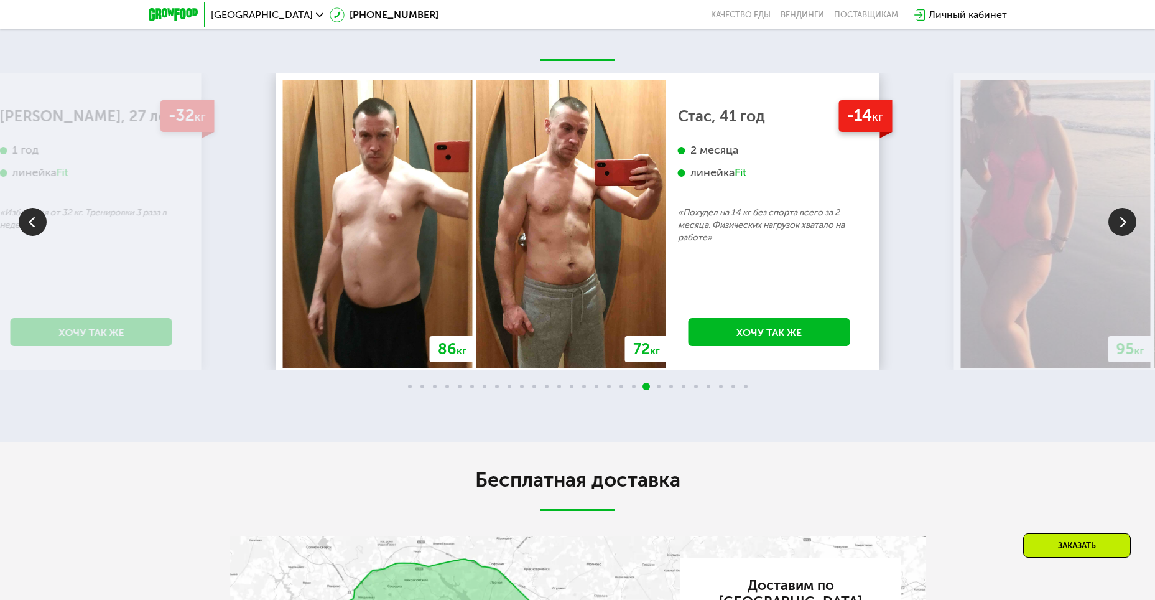
click at [31, 223] on img at bounding box center [33, 222] width 28 height 28
